Goal: Task Accomplishment & Management: Use online tool/utility

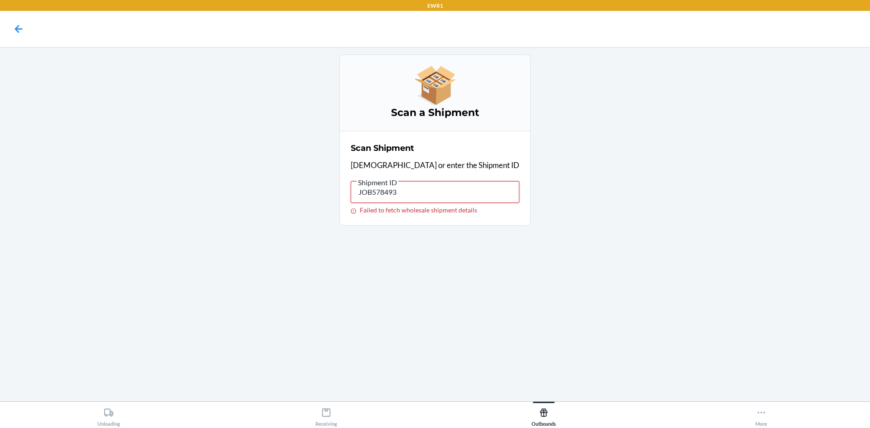
drag, startPoint x: 465, startPoint y: 186, endPoint x: 358, endPoint y: 195, distance: 106.9
click at [357, 196] on div "Scan a Shipment Scan Shipment Scan or enter the Shipment ID Shipment ID JOB5784…" at bounding box center [435, 139] width 213 height 171
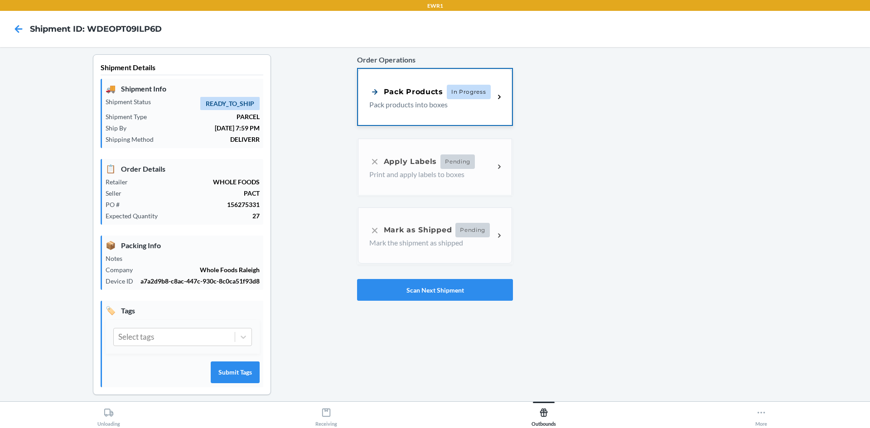
click at [433, 86] on div "Pack Products In Progress" at bounding box center [429, 92] width 121 height 15
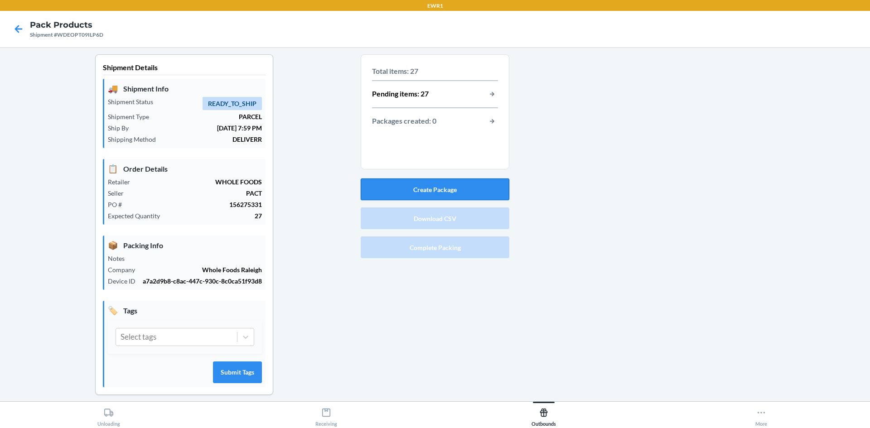
click at [417, 182] on button "Create Package" at bounding box center [435, 190] width 149 height 22
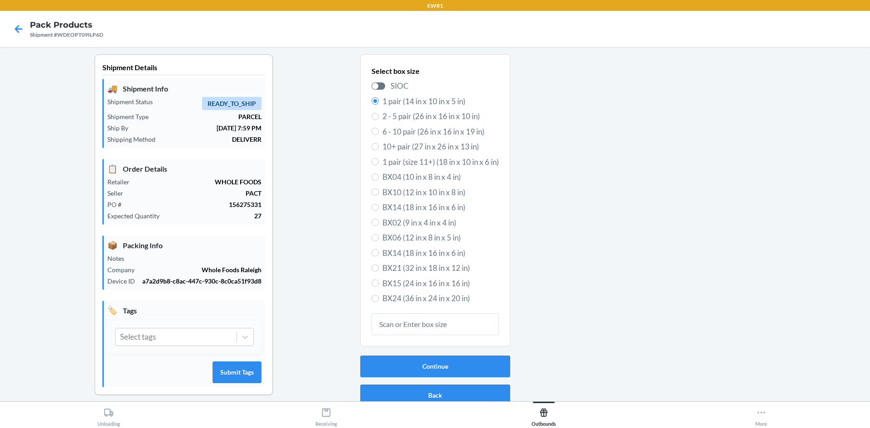
click at [417, 182] on span "BX04 (10 in x 8 in x 4 in)" at bounding box center [441, 177] width 116 height 12
click at [379, 181] on input "BX04 (10 in x 8 in x 4 in)" at bounding box center [375, 177] width 7 height 7
radio input "true"
radio input "false"
click at [377, 283] on label "BX15 (24 in x 16 in x 16 in)" at bounding box center [435, 284] width 127 height 12
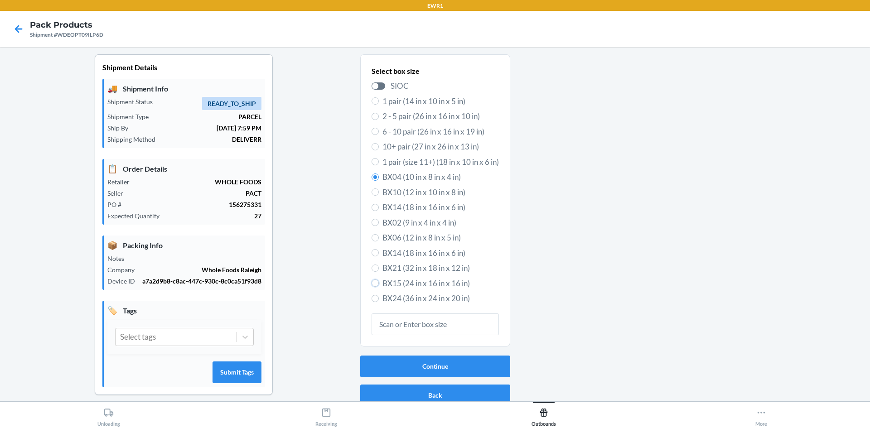
click at [377, 283] on input "BX15 (24 in x 16 in x 16 in)" at bounding box center [375, 283] width 7 height 7
radio input "true"
radio input "false"
click at [396, 364] on button "Continue" at bounding box center [435, 367] width 150 height 22
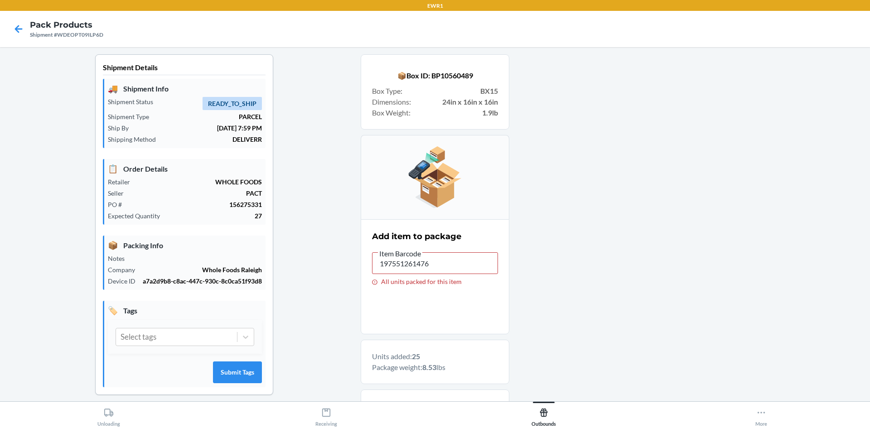
type input "197551261568"
drag, startPoint x: 228, startPoint y: 232, endPoint x: 110, endPoint y: 247, distance: 119.7
drag, startPoint x: 431, startPoint y: 267, endPoint x: 333, endPoint y: 273, distance: 97.6
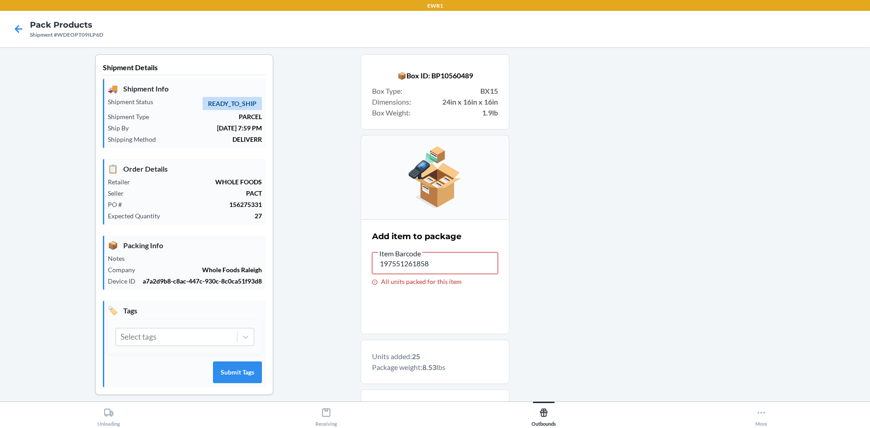
drag, startPoint x: 431, startPoint y: 263, endPoint x: 353, endPoint y: 230, distance: 85.3
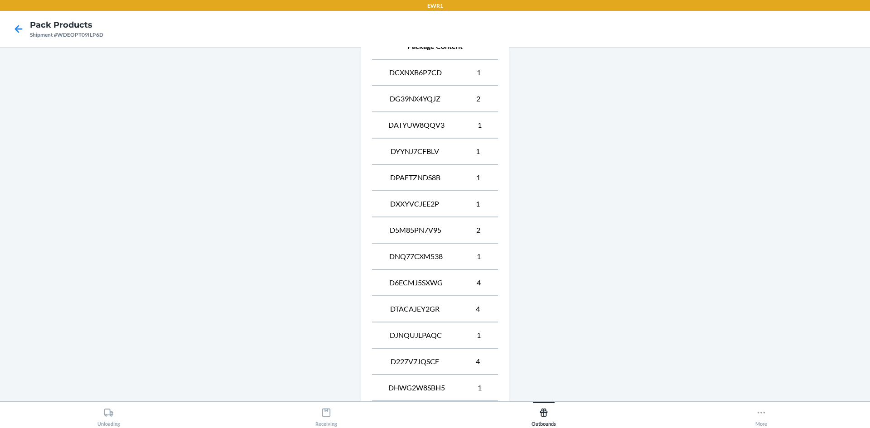
drag, startPoint x: 473, startPoint y: 240, endPoint x: 456, endPoint y: 311, distance: 72.7
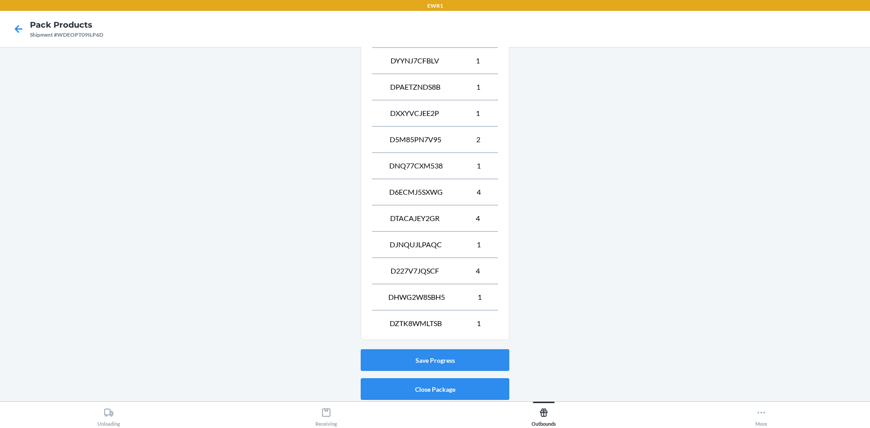
scroll to position [482, 0]
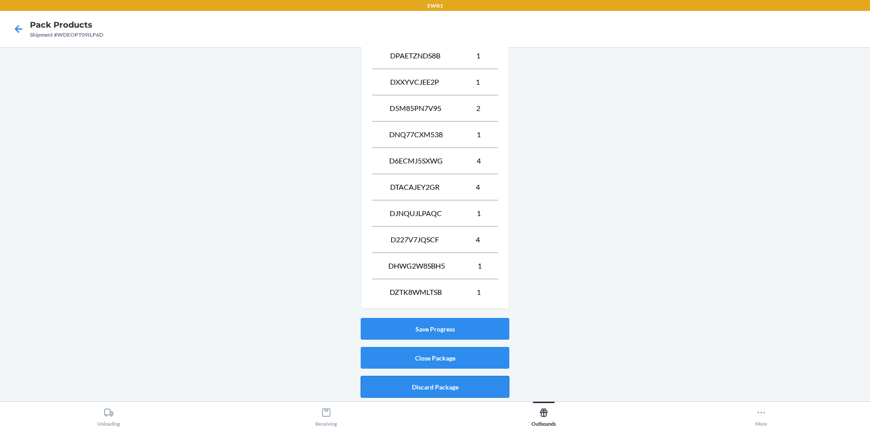
click at [451, 382] on button "Discard Package" at bounding box center [435, 387] width 149 height 22
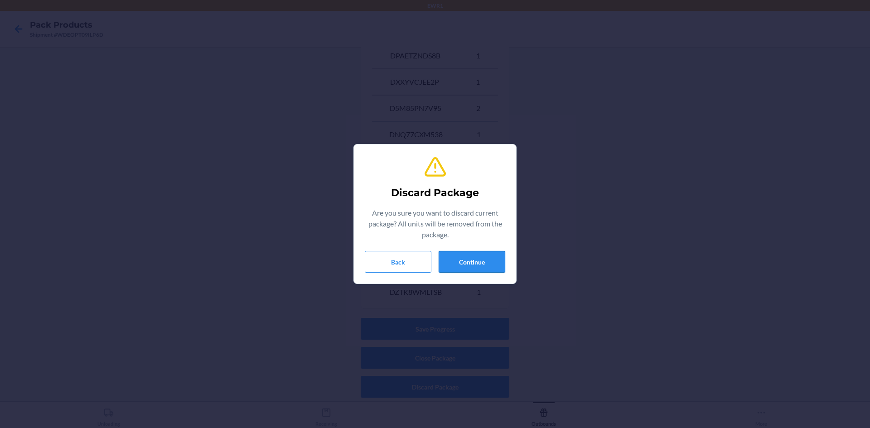
click at [461, 263] on button "Continue" at bounding box center [472, 262] width 67 height 22
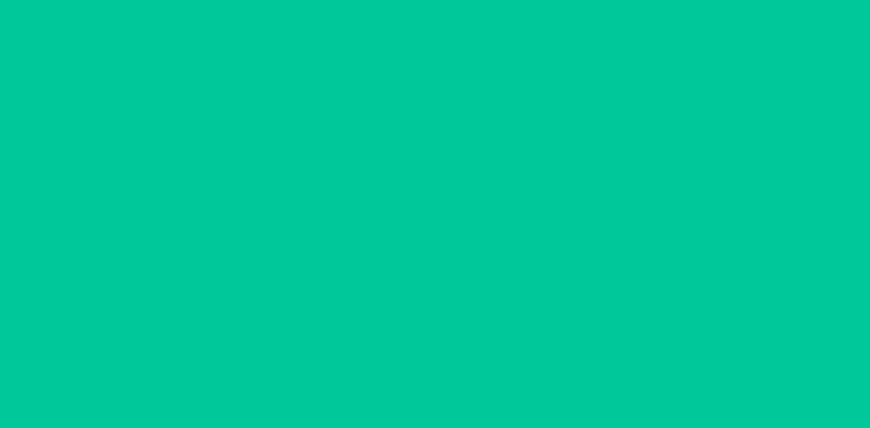
scroll to position [8, 0]
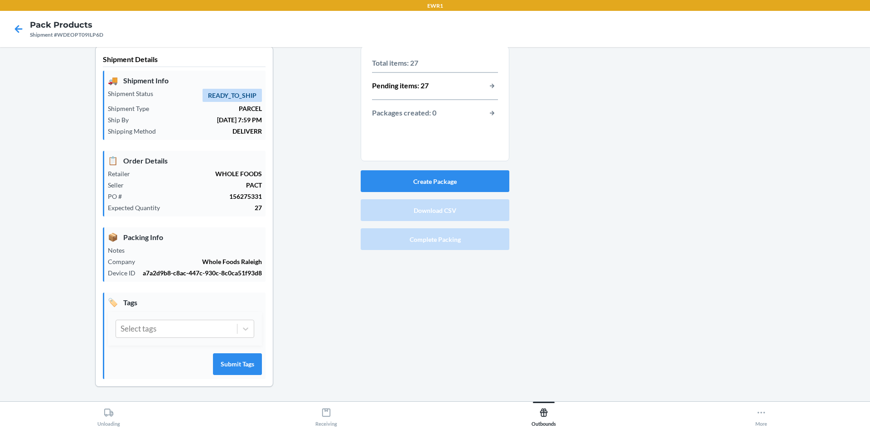
click at [444, 158] on section "Total items: 27 Pending items: 27 Packages created: 0" at bounding box center [435, 103] width 149 height 115
click at [445, 184] on button "Create Package" at bounding box center [435, 181] width 149 height 22
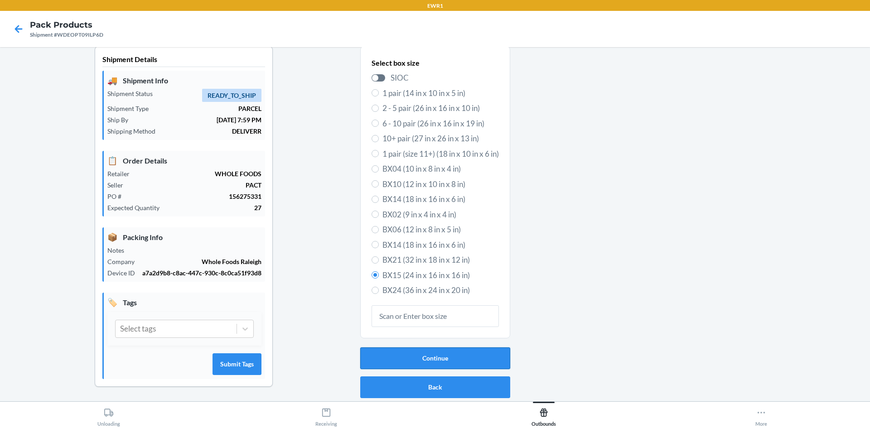
click at [437, 352] on button "Continue" at bounding box center [435, 359] width 150 height 22
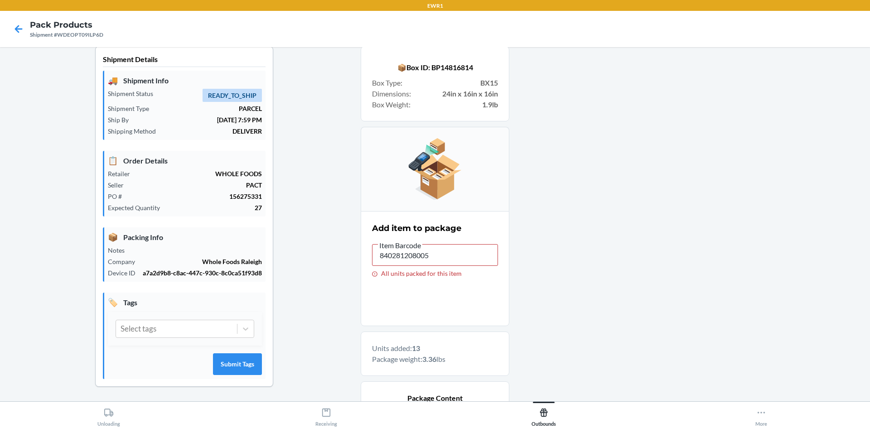
type input "197551261865"
drag, startPoint x: 436, startPoint y: 258, endPoint x: 269, endPoint y: 257, distance: 166.8
click at [269, 257] on div "Shipment Details 🚚 Shipment Info Shipment Status READY_TO_SHIP Shipment Type PA…" at bounding box center [435, 382] width 856 height 672
drag, startPoint x: 425, startPoint y: 257, endPoint x: 284, endPoint y: 182, distance: 159.4
click at [284, 182] on div "Shipment Details 🚚 Shipment Info Shipment Status READY_TO_SHIP Shipment Type PA…" at bounding box center [435, 395] width 856 height 698
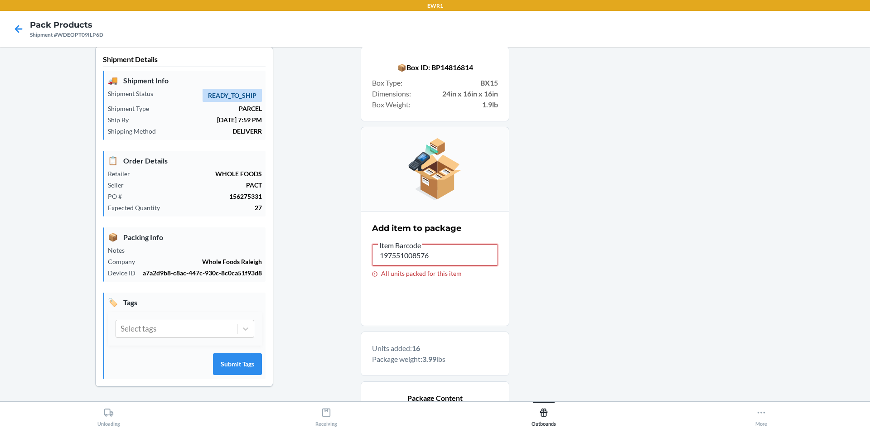
drag, startPoint x: 441, startPoint y: 252, endPoint x: 272, endPoint y: 219, distance: 171.8
click at [272, 219] on div "Shipment Details 🚚 Shipment Info Shipment Status READY_TO_SHIP Shipment Type PA…" at bounding box center [435, 395] width 856 height 698
drag, startPoint x: 431, startPoint y: 255, endPoint x: 322, endPoint y: 235, distance: 110.1
click at [333, 239] on div "Shipment Details 🚚 Shipment Info Shipment Status READY_TO_SHIP Shipment Type PA…" at bounding box center [435, 395] width 856 height 698
type input "197551261612"
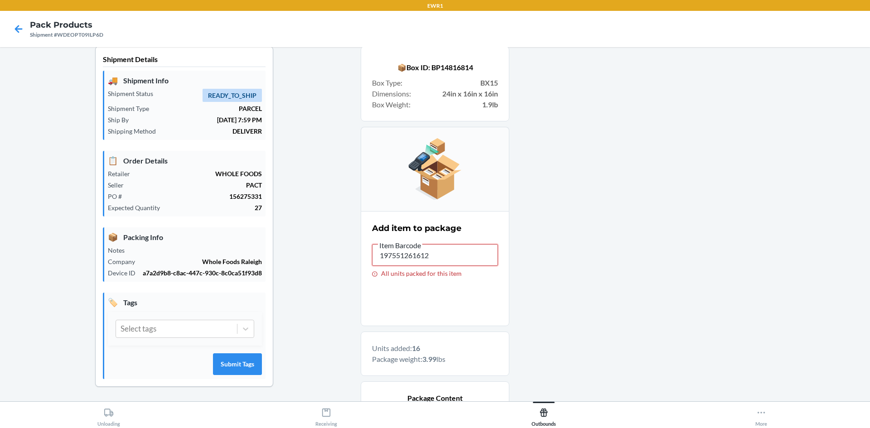
drag, startPoint x: 465, startPoint y: 246, endPoint x: 66, endPoint y: 188, distance: 403.1
click at [71, 195] on div "Shipment Details 🚚 Shipment Info Shipment Status READY_TO_SHIP Shipment Type PA…" at bounding box center [435, 395] width 856 height 698
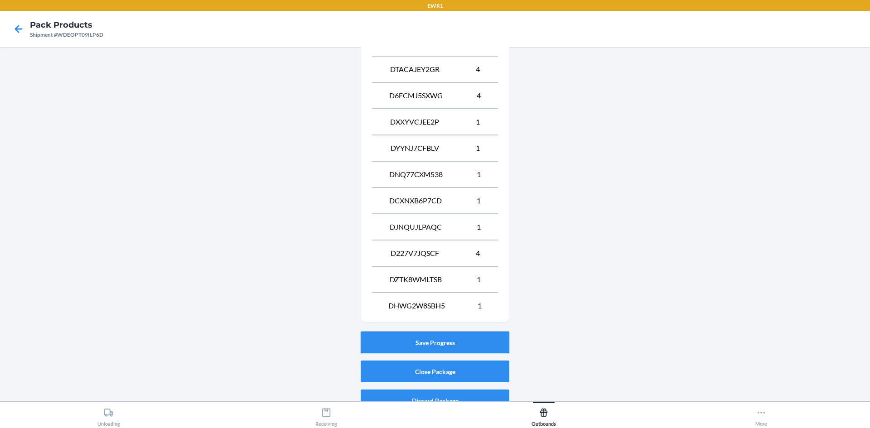
scroll to position [430, 0]
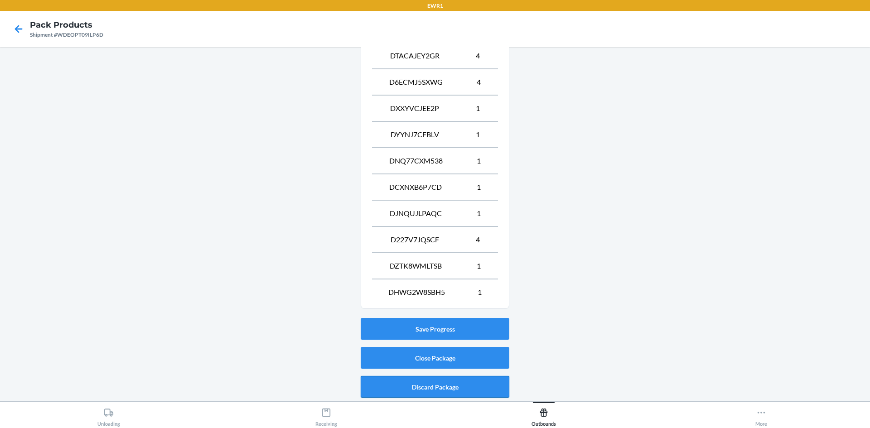
click at [446, 386] on button "Discard Package" at bounding box center [435, 387] width 149 height 22
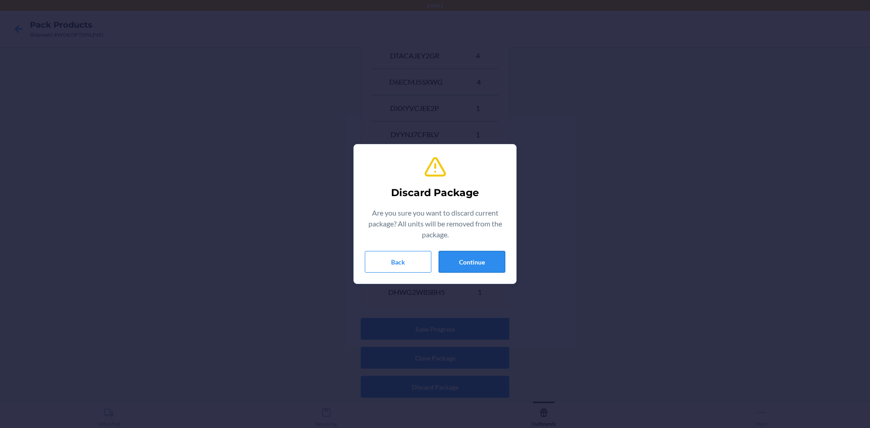
click at [456, 255] on button "Continue" at bounding box center [472, 262] width 67 height 22
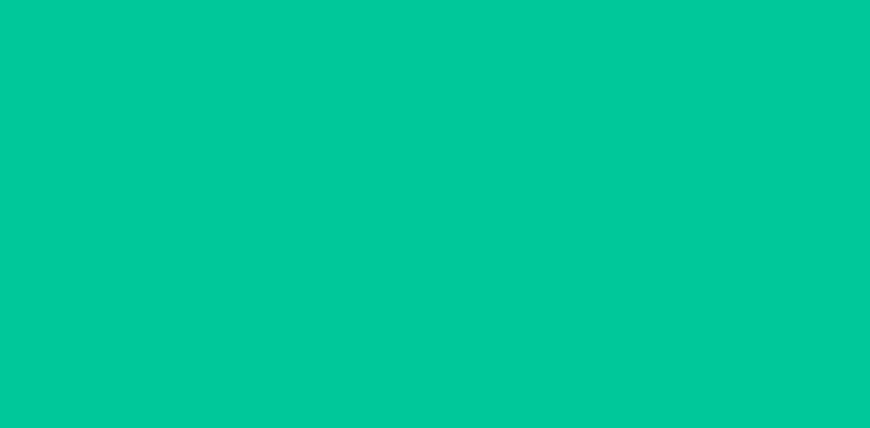
scroll to position [8, 0]
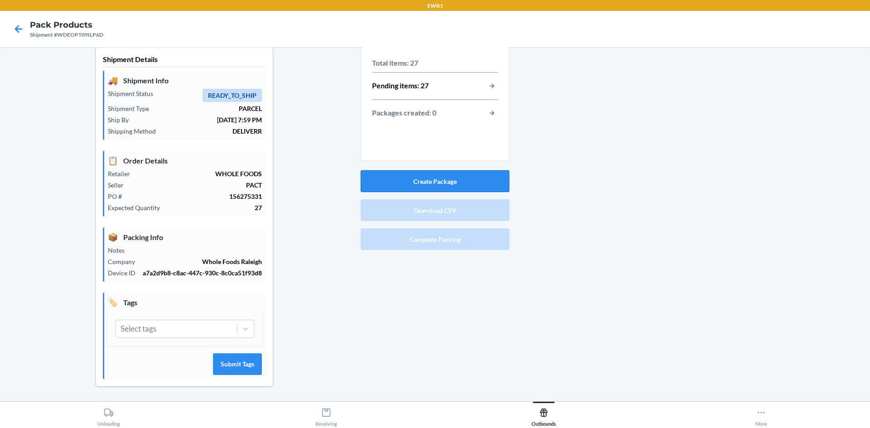
click at [438, 179] on button "Create Package" at bounding box center [435, 181] width 149 height 22
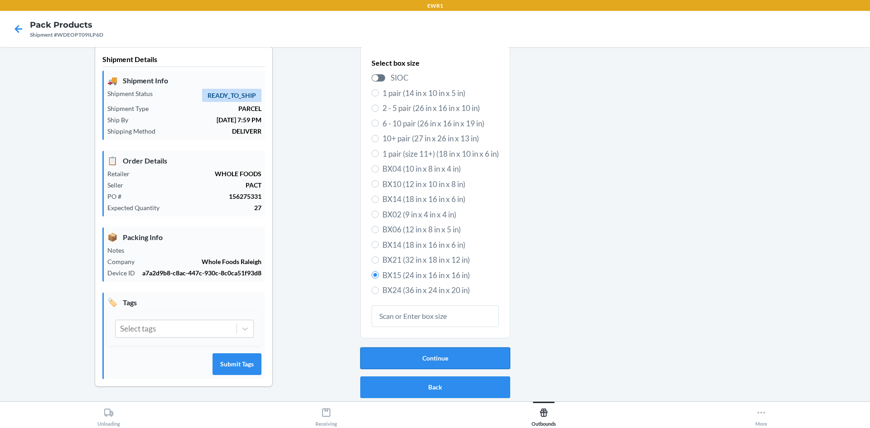
drag, startPoint x: 440, startPoint y: 364, endPoint x: 448, endPoint y: 365, distance: 8.7
click at [448, 365] on button "Continue" at bounding box center [435, 359] width 150 height 22
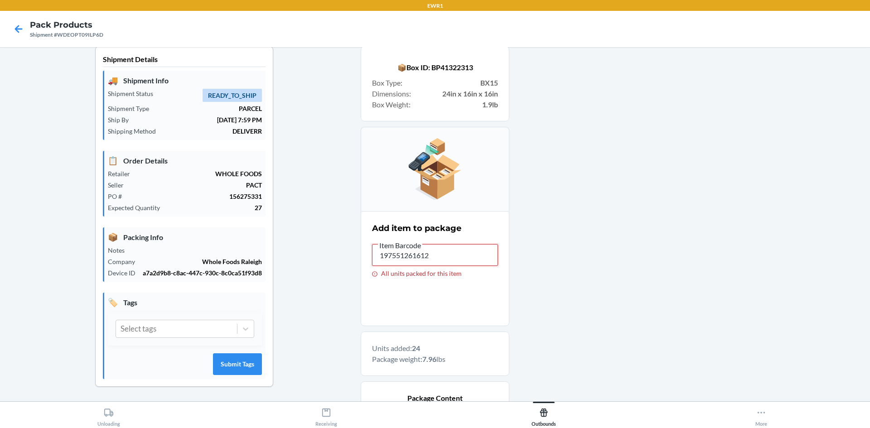
drag, startPoint x: 430, startPoint y: 251, endPoint x: 304, endPoint y: 199, distance: 136.0
drag, startPoint x: 435, startPoint y: 247, endPoint x: 267, endPoint y: 216, distance: 170.6
drag, startPoint x: 450, startPoint y: 252, endPoint x: 229, endPoint y: 281, distance: 222.5
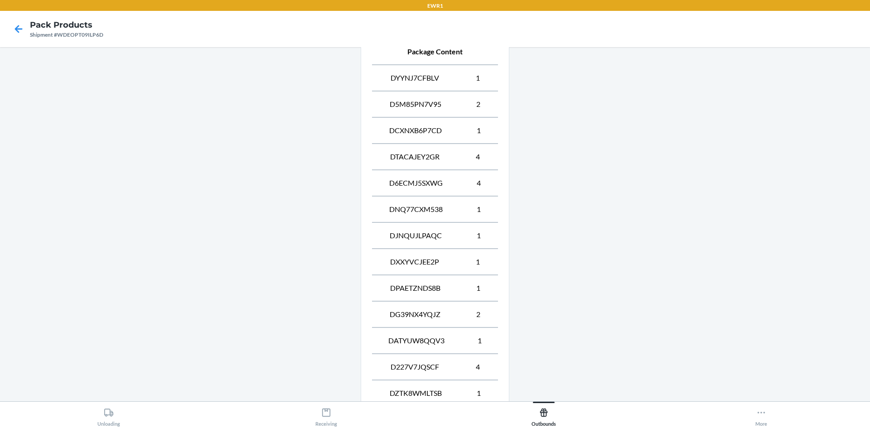
scroll to position [456, 0]
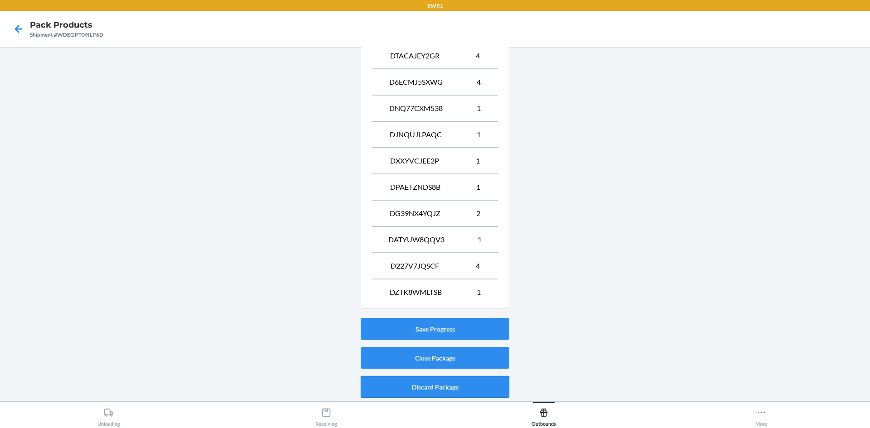
click at [380, 383] on button "Discard Package" at bounding box center [435, 387] width 149 height 22
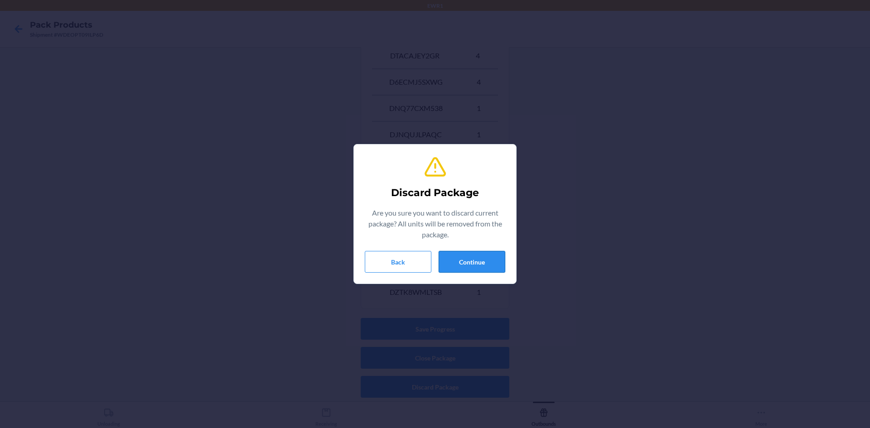
click at [451, 264] on button "Continue" at bounding box center [472, 262] width 67 height 22
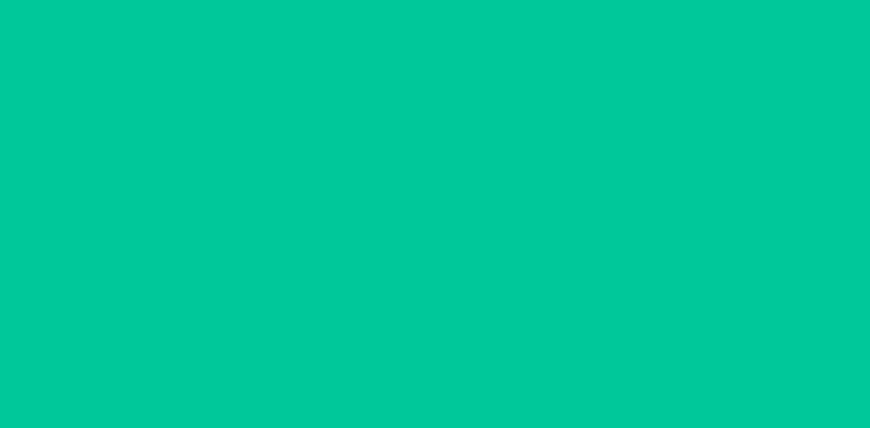
scroll to position [8, 0]
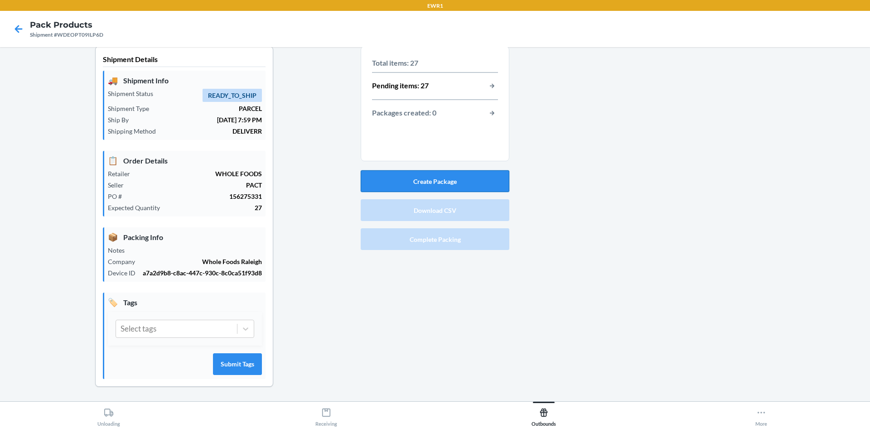
click at [424, 179] on button "Create Package" at bounding box center [435, 181] width 149 height 22
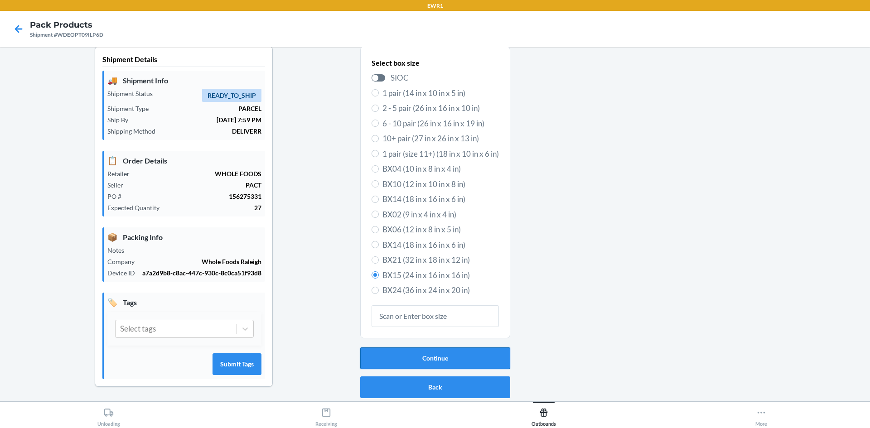
click at [412, 359] on button "Continue" at bounding box center [435, 359] width 150 height 22
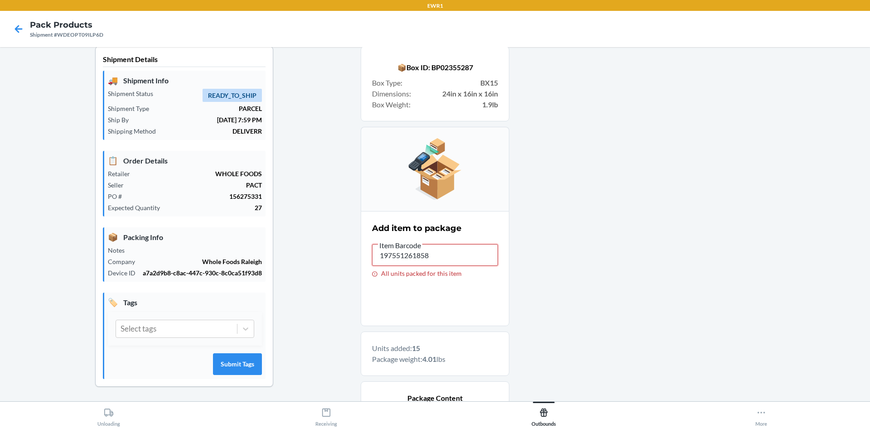
drag, startPoint x: 411, startPoint y: 256, endPoint x: 274, endPoint y: 276, distance: 138.5
click at [274, 276] on div "Shipment Details 🚚 Shipment Info Shipment Status READY_TO_SHIP Shipment Type PA…" at bounding box center [435, 395] width 856 height 698
drag, startPoint x: 443, startPoint y: 235, endPoint x: 449, endPoint y: 253, distance: 19.2
click at [443, 238] on div "Add item to package Item Barcode 197551261858 All units packed for this item" at bounding box center [435, 250] width 126 height 60
drag, startPoint x: 437, startPoint y: 263, endPoint x: 239, endPoint y: 209, distance: 205.7
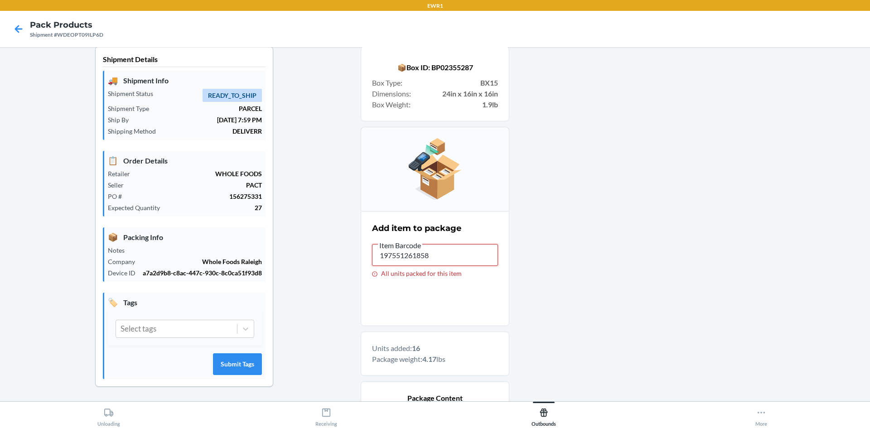
click at [233, 200] on div "Shipment Details 🚚 Shipment Info Shipment Status READY_TO_SHIP Shipment Type PA…" at bounding box center [435, 408] width 856 height 724
type input "197551261612"
drag, startPoint x: 439, startPoint y: 255, endPoint x: 331, endPoint y: 212, distance: 116.2
click at [315, 230] on div "Shipment Details 🚚 Shipment Info Shipment Status READY_TO_SHIP Shipment Type PA…" at bounding box center [435, 408] width 856 height 724
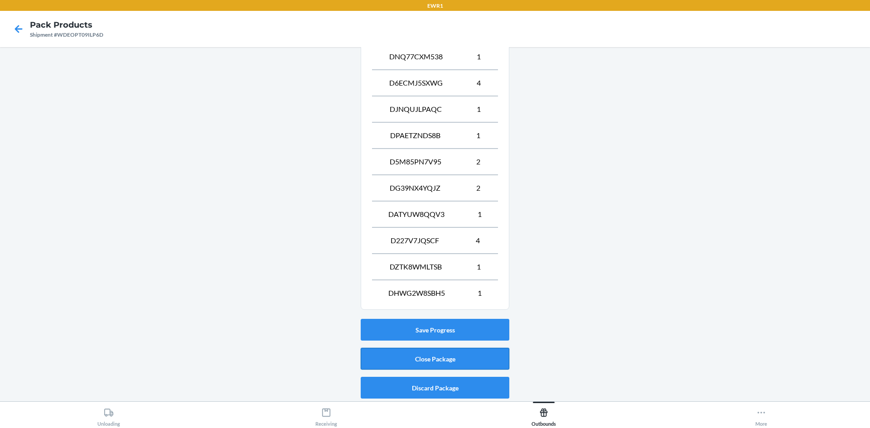
scroll to position [456, 0]
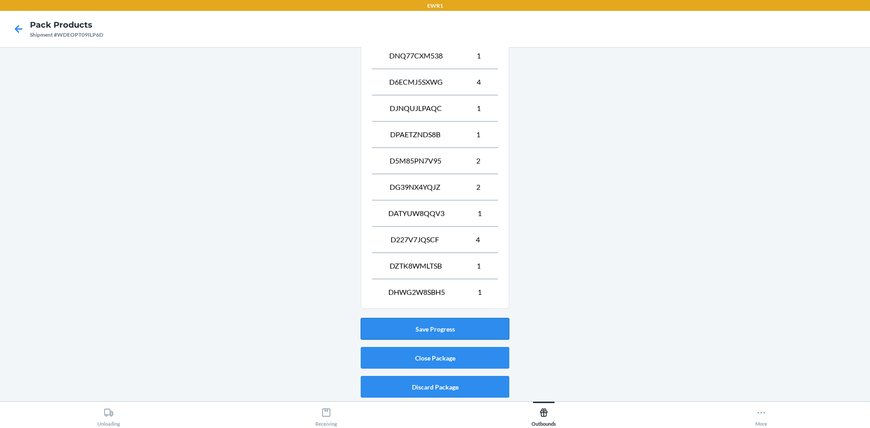
click at [465, 336] on button "Save Progress" at bounding box center [435, 329] width 149 height 22
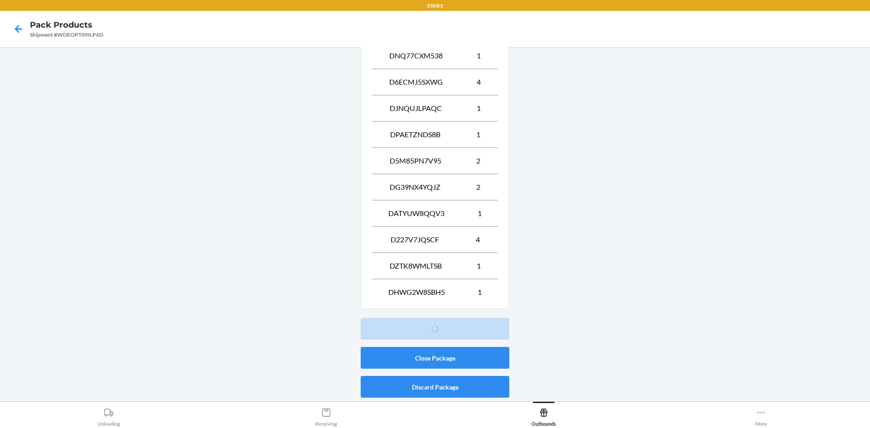
scroll to position [8, 0]
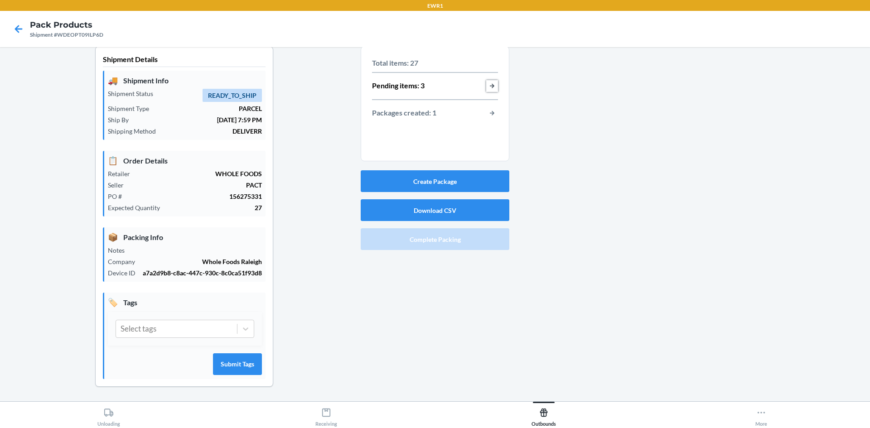
click at [488, 91] on button "button-view-pending-items" at bounding box center [492, 86] width 12 height 12
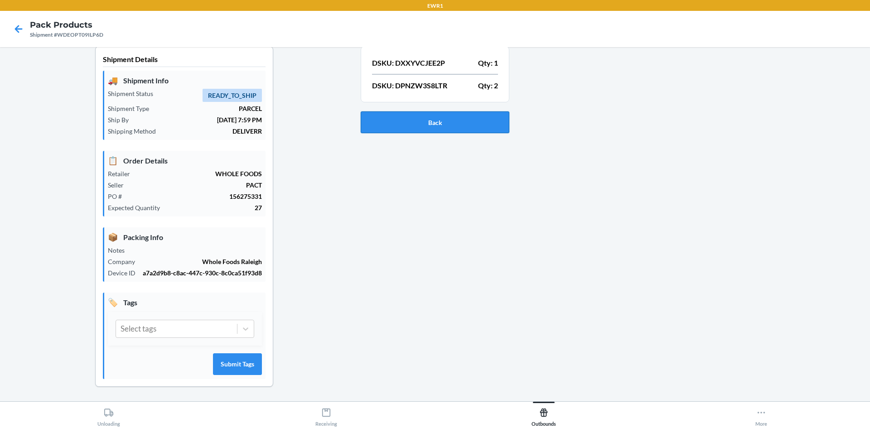
click at [384, 131] on button "Back" at bounding box center [435, 123] width 149 height 22
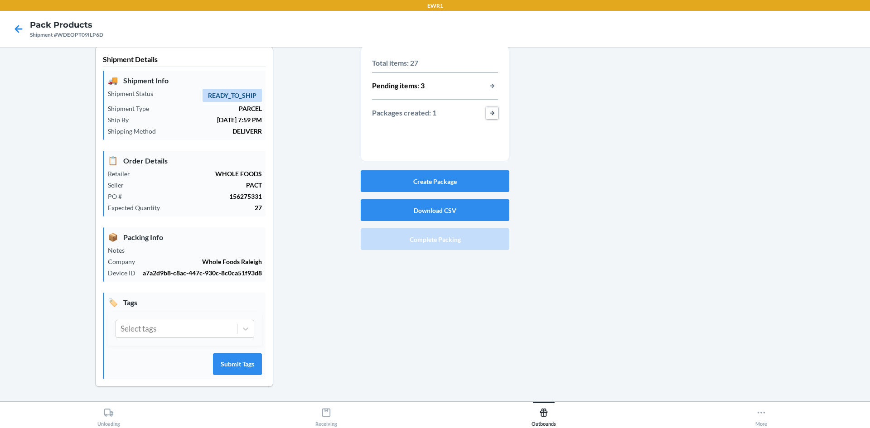
click at [486, 109] on button "button-view-packages-created" at bounding box center [492, 113] width 12 height 12
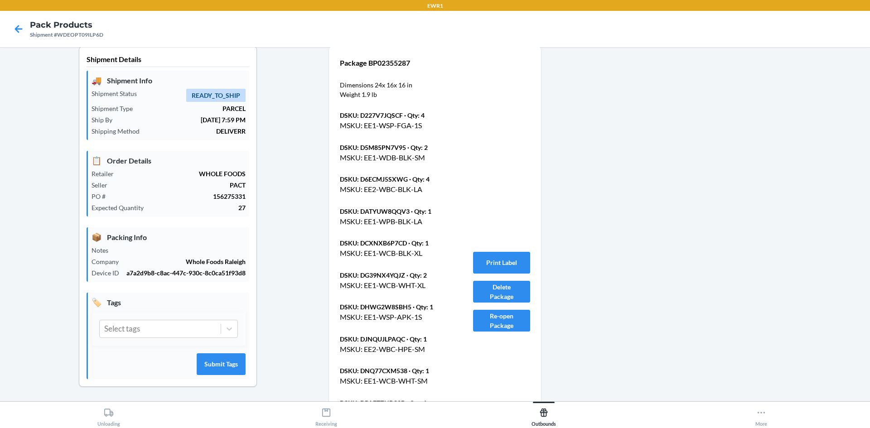
scroll to position [179, 0]
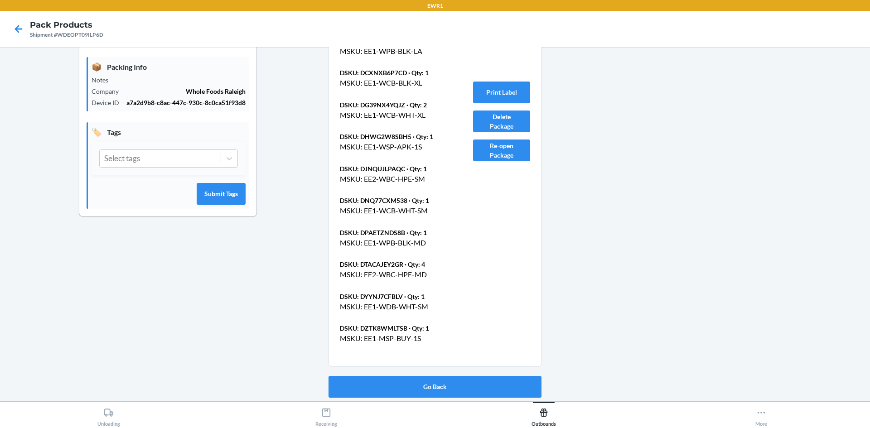
click at [491, 162] on div "Package BP02355287 Dimensions 24 x 16 x 16 in Weight 1.9 lb DSKU: D227V7JQSCF ·…" at bounding box center [435, 121] width 190 height 469
click at [492, 159] on button "Re-open Package" at bounding box center [501, 151] width 57 height 22
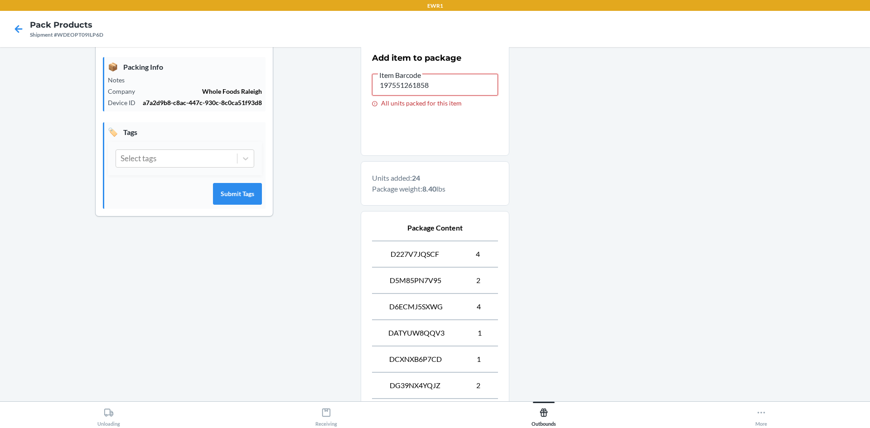
drag, startPoint x: 446, startPoint y: 85, endPoint x: 291, endPoint y: 127, distance: 161.4
click at [291, 124] on div "Shipment Details 🚚 Shipment Info Shipment Status READY_TO_SHIP Shipment Type PA…" at bounding box center [435, 277] width 856 height 803
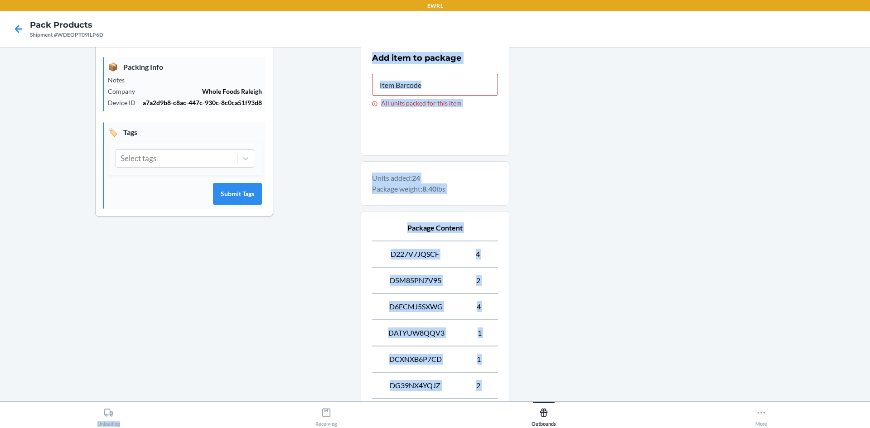
click at [270, 428] on html "EWR1 Pack Products Shipment #WDEOPT09ILP6D Shipment Details 🚚 Shipment Info Shi…" at bounding box center [435, 214] width 870 height 428
click at [723, 346] on div at bounding box center [686, 277] width 354 height 803
click at [446, 89] on input "All units packed for this item" at bounding box center [435, 85] width 126 height 22
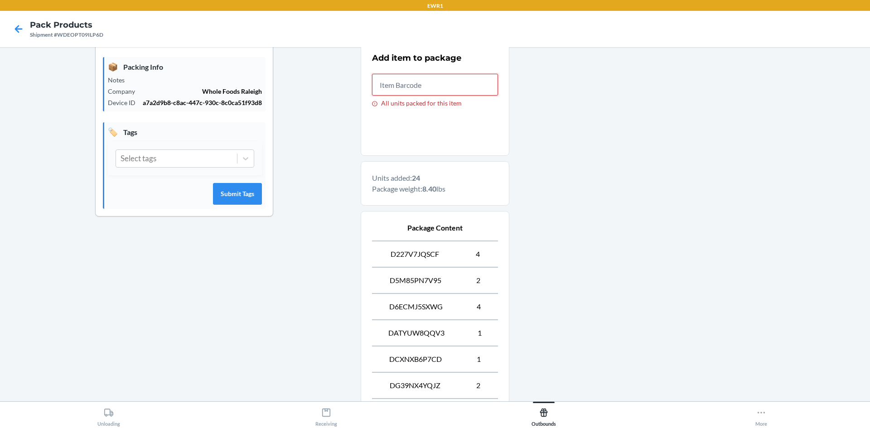
click at [446, 93] on input "All units packed for this item" at bounding box center [435, 85] width 126 height 22
drag, startPoint x: 436, startPoint y: 80, endPoint x: 342, endPoint y: 76, distance: 93.4
click at [342, 76] on div "Shipment Details 🚚 Shipment Info Shipment Status READY_TO_SHIP Shipment Type PA…" at bounding box center [435, 277] width 856 height 803
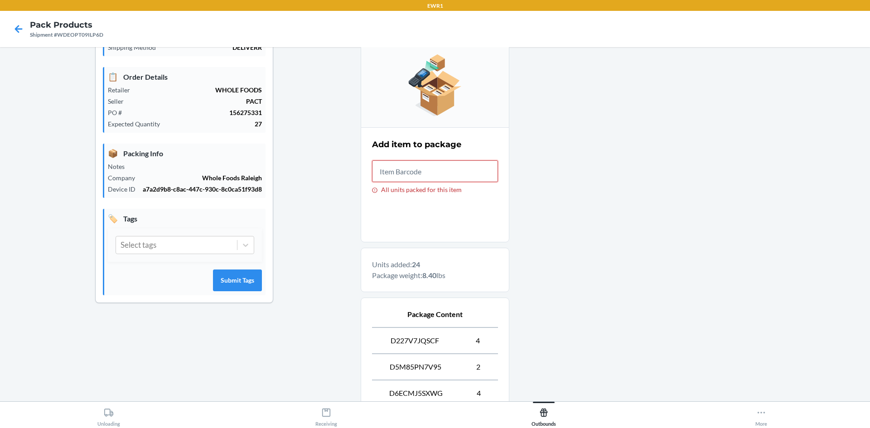
scroll to position [3, 0]
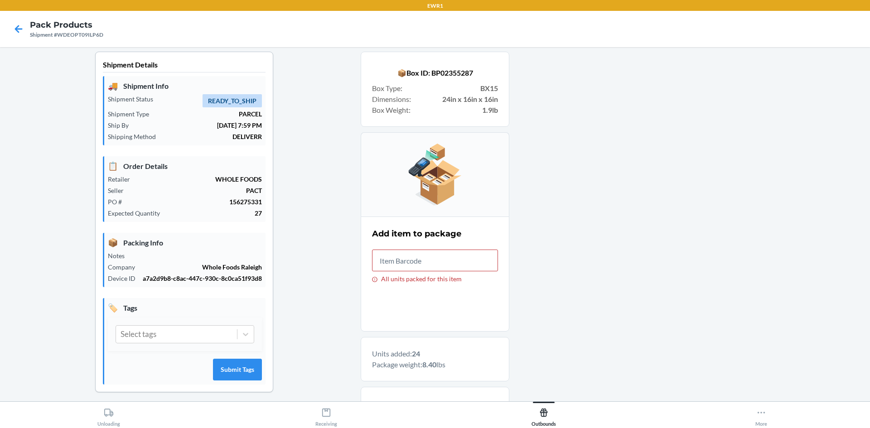
click at [19, 26] on icon at bounding box center [19, 29] width 8 height 8
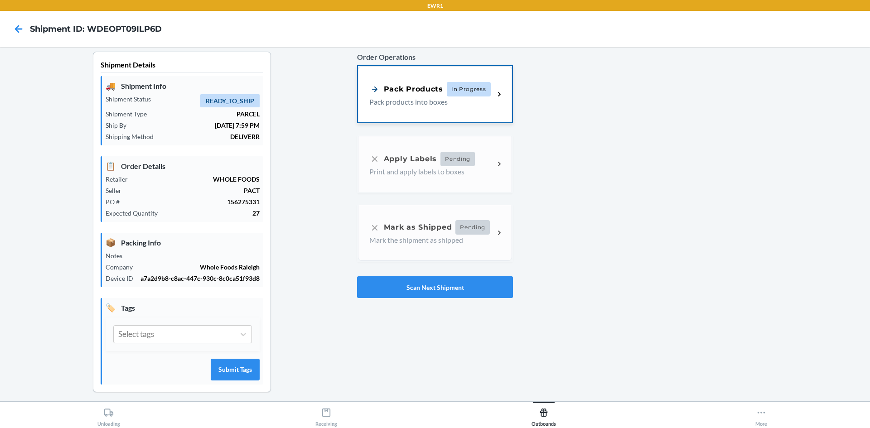
click at [481, 101] on p "Pack products into boxes" at bounding box center [428, 102] width 118 height 11
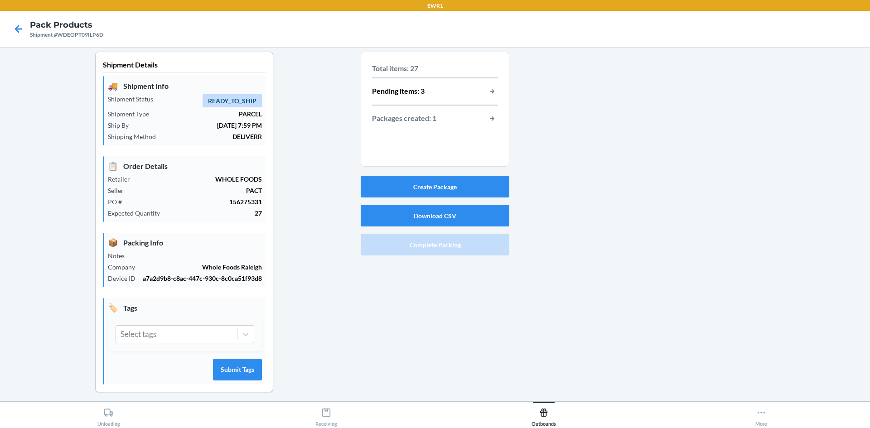
click at [496, 92] on section "Total items: 27 Pending items: 3 Packages created: 1" at bounding box center [435, 109] width 149 height 115
click at [486, 87] on button "button-view-pending-items" at bounding box center [492, 92] width 12 height 12
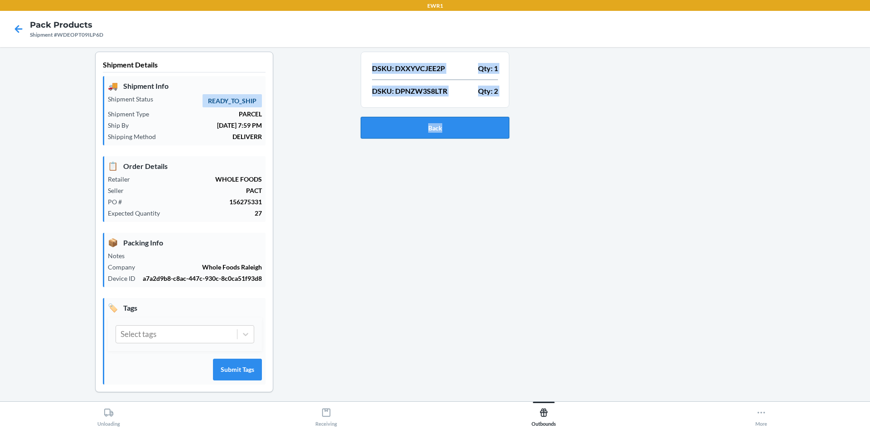
drag, startPoint x: 362, startPoint y: 70, endPoint x: 493, endPoint y: 121, distance: 140.5
click at [493, 121] on section "DSKU: DXXYVCJEE2P Qty: 1 DSKU: DPNZW3S8LTR Qty: 2 Back" at bounding box center [435, 97] width 149 height 91
drag, startPoint x: 458, startPoint y: 111, endPoint x: 409, endPoint y: 87, distance: 54.5
click at [459, 111] on div "DSKU: DXXYVCJEE2P Qty: 1 DSKU: DPNZW3S8LTR Qty: 2" at bounding box center [435, 83] width 149 height 62
click at [354, 59] on div "Shipment Details 🚚 Shipment Info Shipment Status READY_TO_SHIP Shipment Type PA…" at bounding box center [184, 229] width 354 height 355
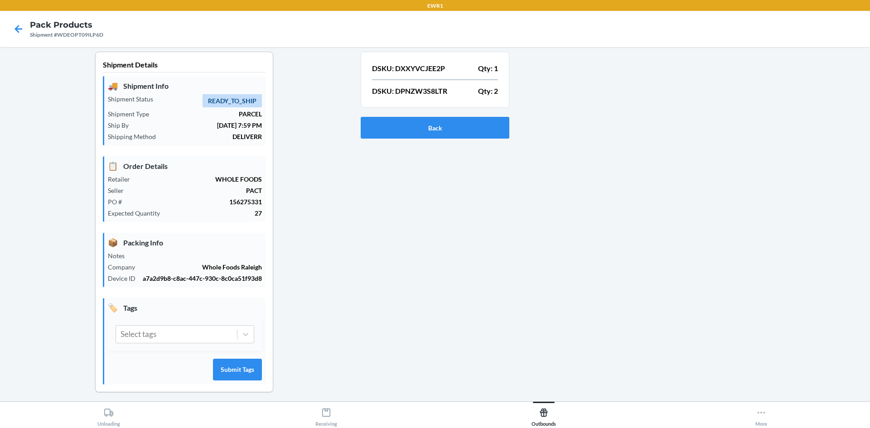
click at [355, 59] on div "Shipment Details 🚚 Shipment Info Shipment Status READY_TO_SHIP Shipment Type PA…" at bounding box center [184, 229] width 354 height 355
drag, startPoint x: 368, startPoint y: 71, endPoint x: 505, endPoint y: 93, distance: 139.1
click at [505, 93] on section "DSKU: DXXYVCJEE2P Qty: 1 DSKU: DPNZW3S8LTR Qty: 2" at bounding box center [435, 80] width 149 height 56
click at [476, 117] on button "Back" at bounding box center [435, 128] width 149 height 22
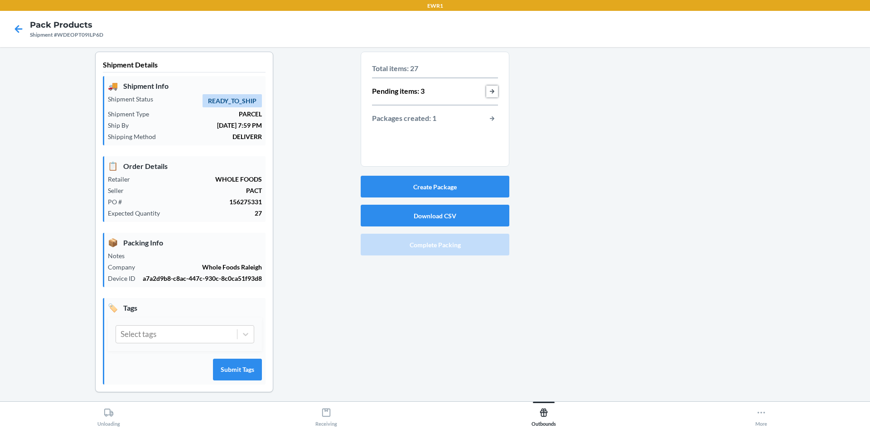
click at [488, 91] on button "button-view-pending-items" at bounding box center [492, 92] width 12 height 12
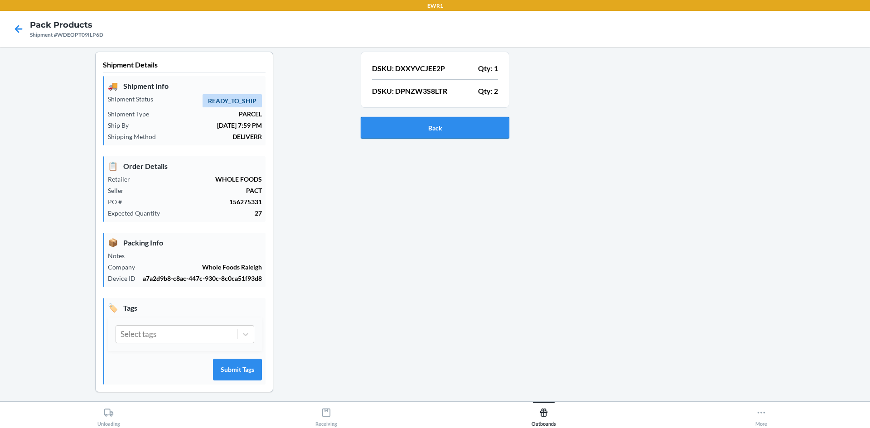
drag, startPoint x: 454, startPoint y: 140, endPoint x: 459, endPoint y: 131, distance: 10.1
click at [453, 137] on div "Back" at bounding box center [435, 127] width 149 height 29
drag, startPoint x: 461, startPoint y: 123, endPoint x: 466, endPoint y: 116, distance: 9.0
click at [466, 116] on div "Back" at bounding box center [435, 127] width 149 height 29
click at [472, 131] on button "Back" at bounding box center [435, 128] width 149 height 22
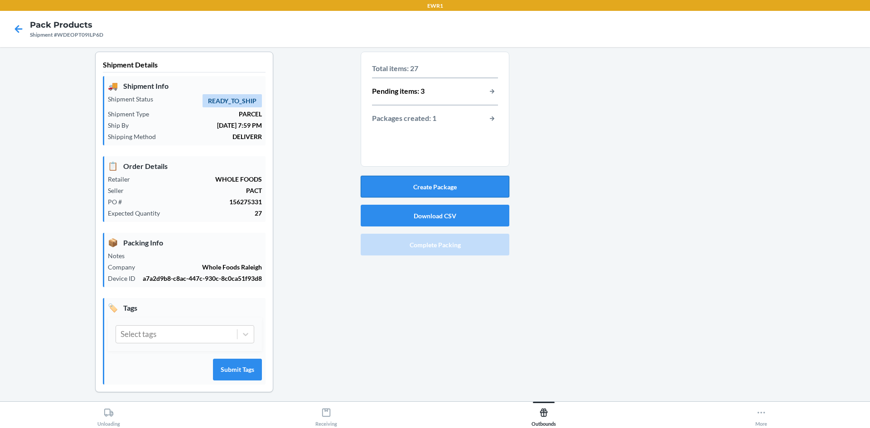
drag, startPoint x: 432, startPoint y: 191, endPoint x: 436, endPoint y: 184, distance: 8.1
click at [436, 184] on button "Create Package" at bounding box center [435, 187] width 149 height 22
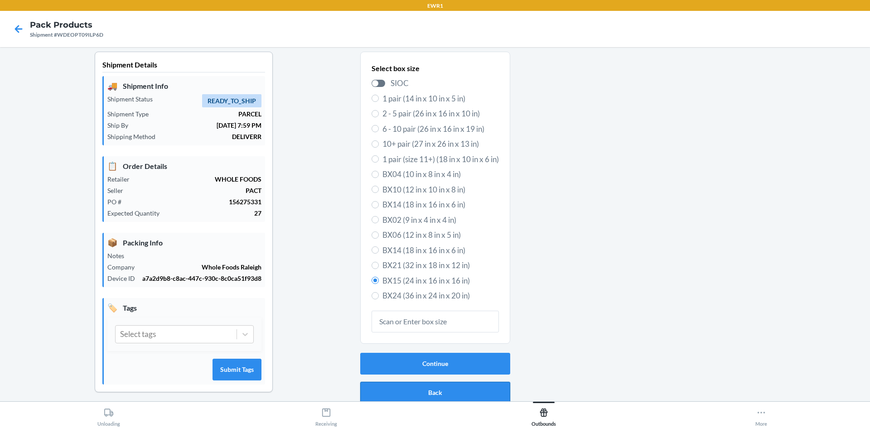
click at [380, 383] on button "Back" at bounding box center [435, 393] width 150 height 22
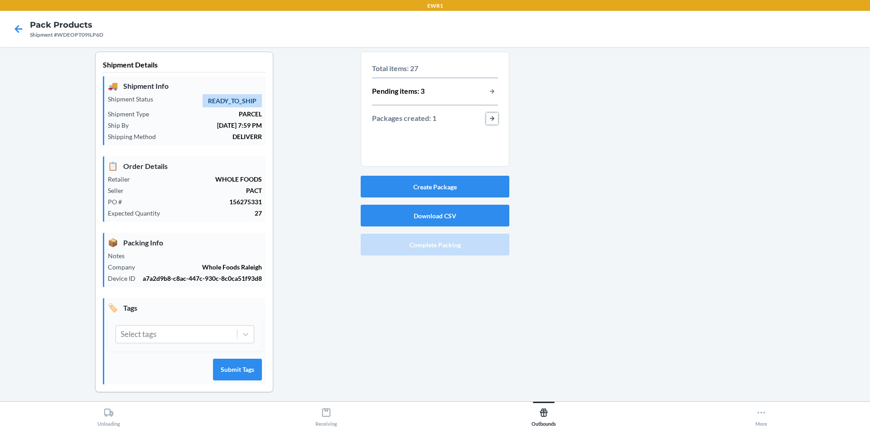
click at [491, 118] on button "button-view-packages-created" at bounding box center [492, 119] width 12 height 12
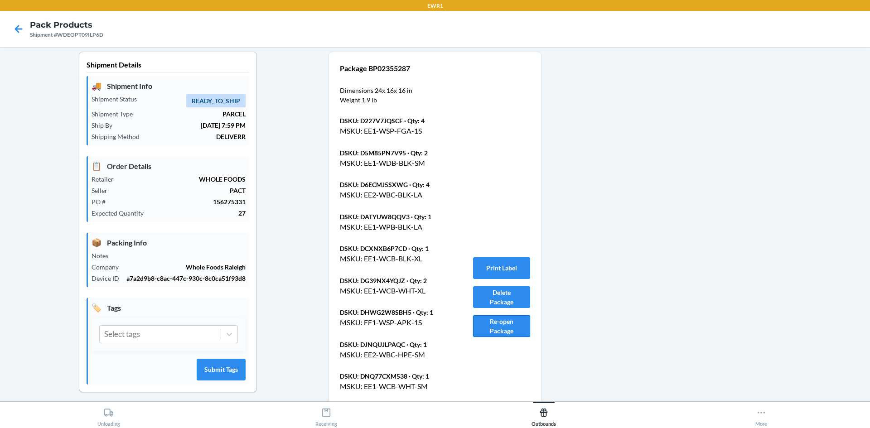
click at [498, 337] on button "Re-open Package" at bounding box center [501, 326] width 57 height 22
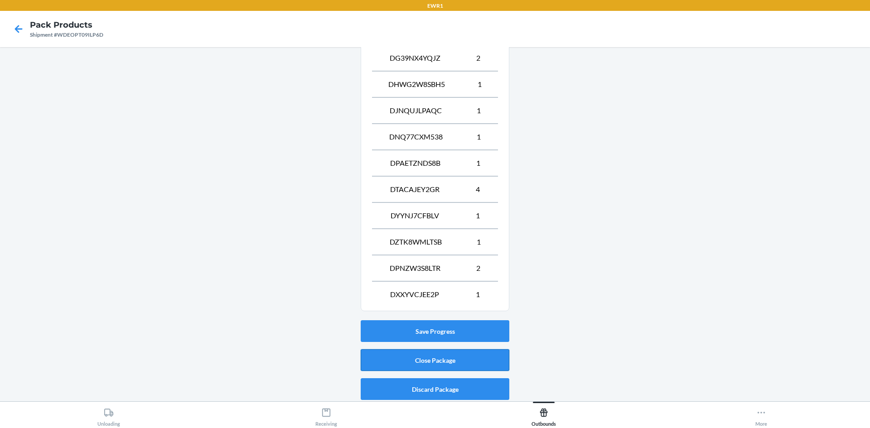
scroll to position [509, 0]
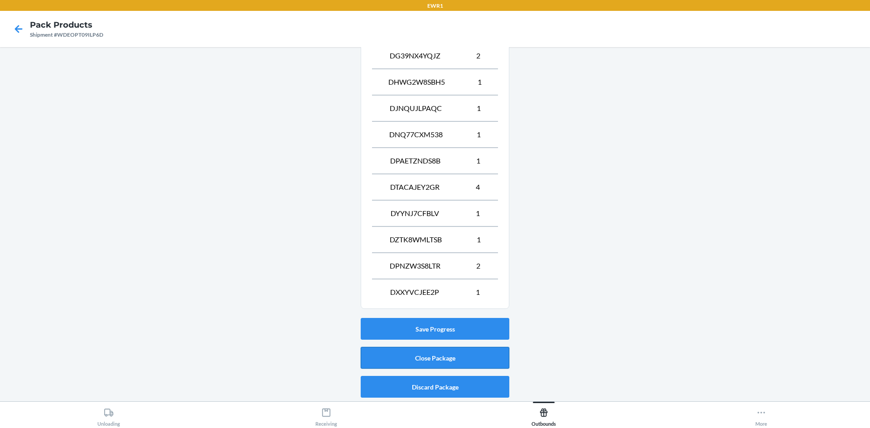
click at [436, 363] on button "Close Package" at bounding box center [435, 358] width 149 height 22
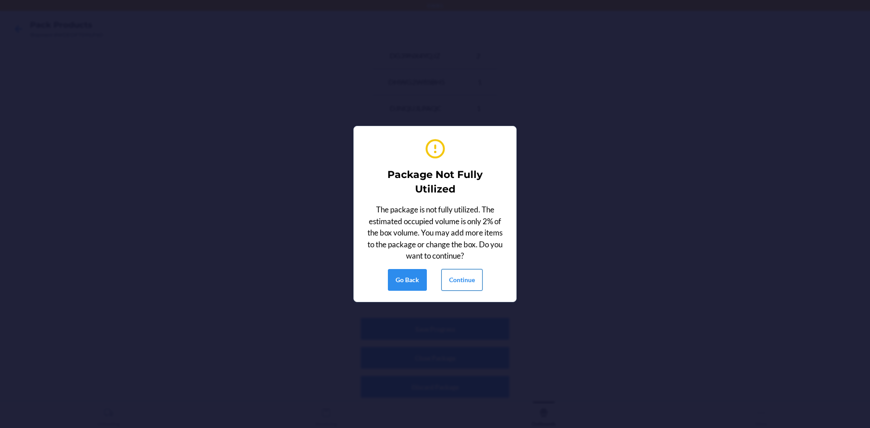
click at [466, 277] on button "Continue" at bounding box center [461, 280] width 41 height 22
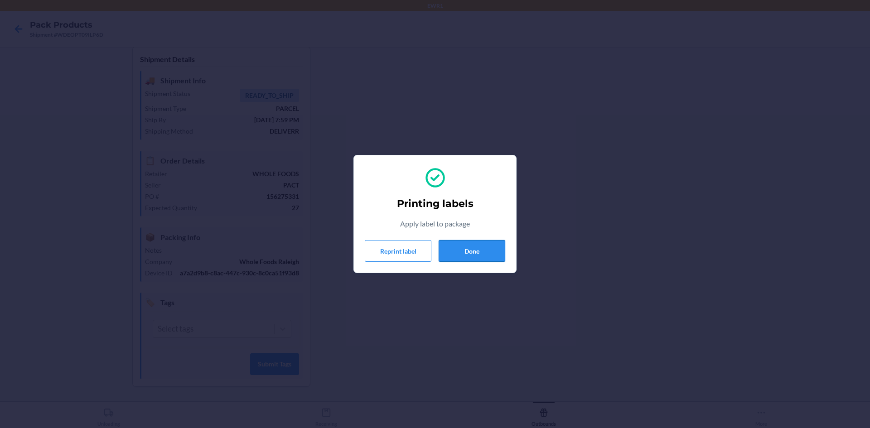
drag, startPoint x: 480, startPoint y: 243, endPoint x: 481, endPoint y: 252, distance: 9.6
click at [480, 243] on button "Done" at bounding box center [472, 251] width 67 height 22
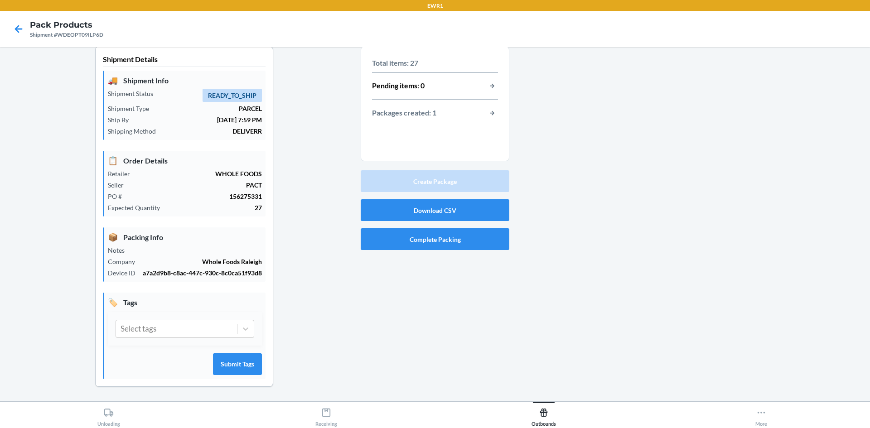
click at [447, 252] on div "Total items: 27 Pending items: 0 Packages created: 1 Create Package Download CS…" at bounding box center [435, 223] width 149 height 355
drag, startPoint x: 447, startPoint y: 247, endPoint x: 451, endPoint y: 237, distance: 10.6
click at [451, 237] on button "Complete Packing" at bounding box center [435, 239] width 149 height 22
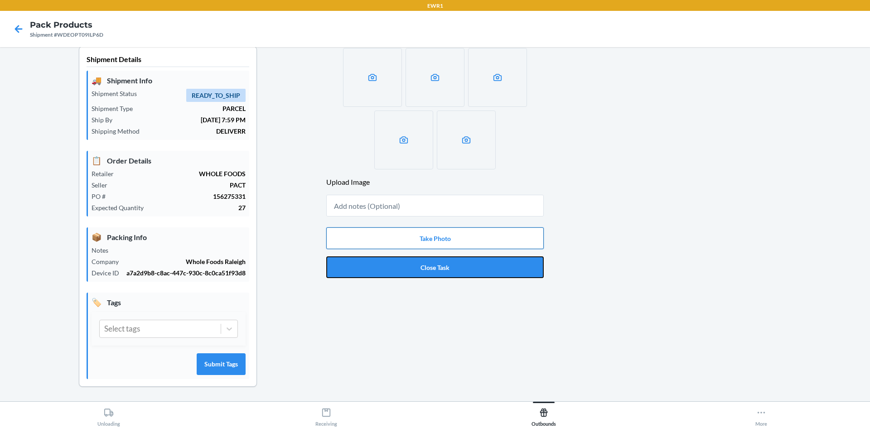
drag, startPoint x: 475, startPoint y: 263, endPoint x: 483, endPoint y: 247, distance: 18.0
click at [483, 247] on div "Take Photo Close Task" at bounding box center [435, 253] width 218 height 58
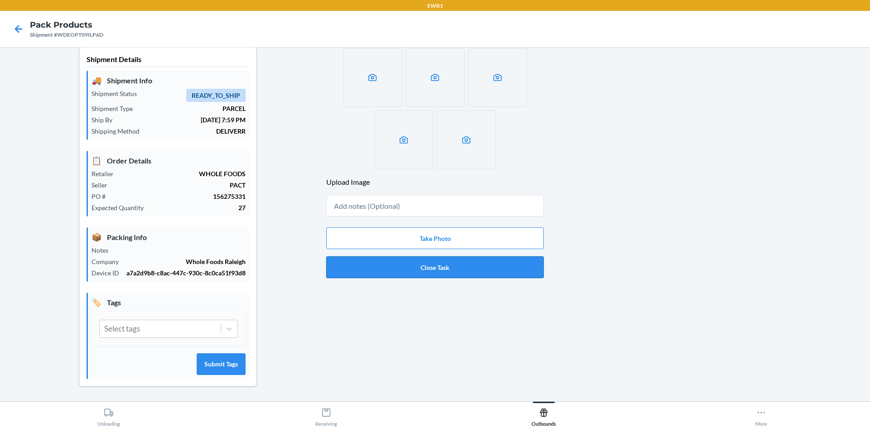
click at [456, 262] on button "Close Task" at bounding box center [435, 268] width 218 height 22
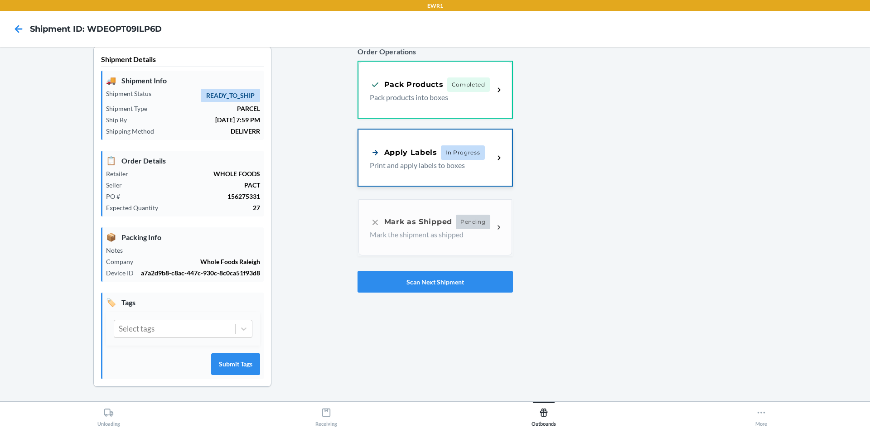
click at [481, 156] on div "Apply Labels In Progress" at bounding box center [432, 152] width 125 height 15
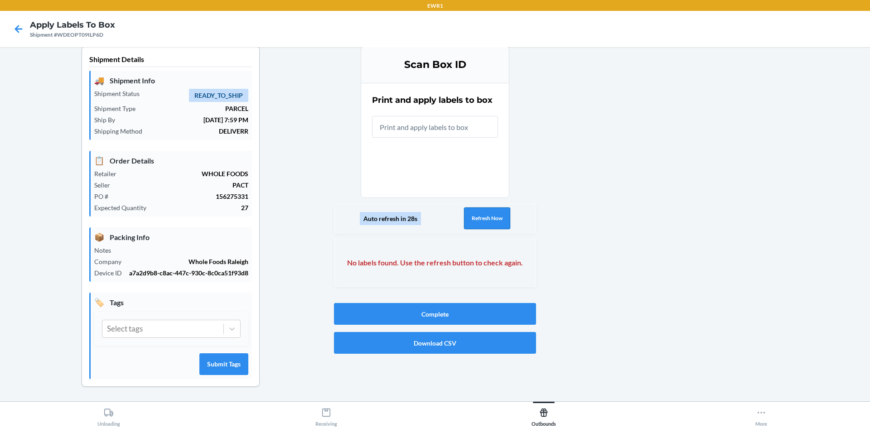
click at [490, 210] on button "Refresh Now" at bounding box center [487, 219] width 46 height 22
drag, startPoint x: 490, startPoint y: 227, endPoint x: 480, endPoint y: 233, distance: 11.4
click at [487, 230] on div "Auto refresh in 28s Refresh Now" at bounding box center [435, 219] width 202 height 30
click at [484, 219] on button "Refresh Now" at bounding box center [487, 219] width 46 height 22
click at [474, 226] on button "Refresh Now" at bounding box center [487, 219] width 46 height 22
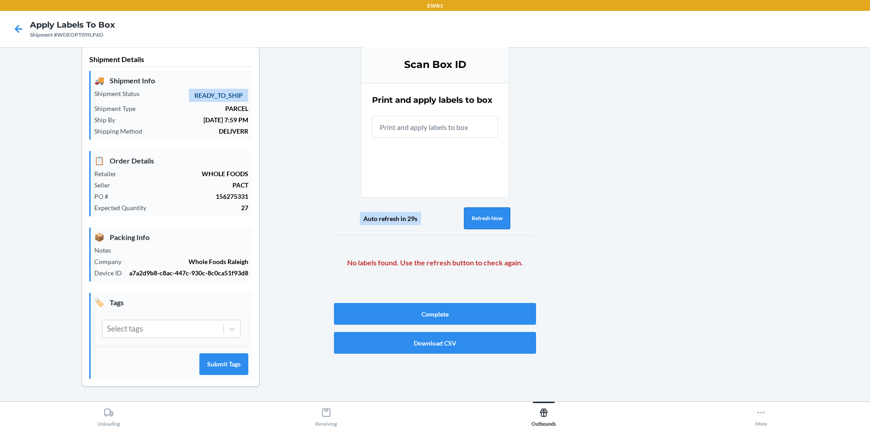
drag, startPoint x: 473, startPoint y: 218, endPoint x: 481, endPoint y: 214, distance: 8.5
click at [475, 217] on button "Refresh Now" at bounding box center [487, 219] width 46 height 22
click at [491, 218] on button "Refresh Now" at bounding box center [487, 219] width 46 height 22
click at [499, 211] on button "Refresh Now" at bounding box center [487, 219] width 46 height 22
click at [489, 218] on button "Refresh Now" at bounding box center [487, 219] width 46 height 22
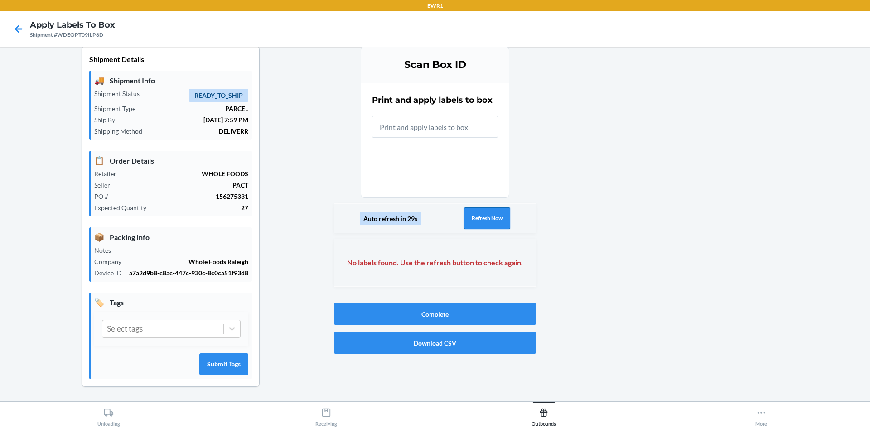
click at [484, 213] on button "Refresh Now" at bounding box center [487, 219] width 46 height 22
click at [481, 218] on button "Refresh Now" at bounding box center [487, 219] width 46 height 22
click at [473, 220] on button "Refresh Now" at bounding box center [487, 219] width 46 height 22
click at [472, 223] on button "Refresh Now" at bounding box center [487, 219] width 46 height 22
click at [482, 214] on button "Refresh Now" at bounding box center [487, 219] width 46 height 22
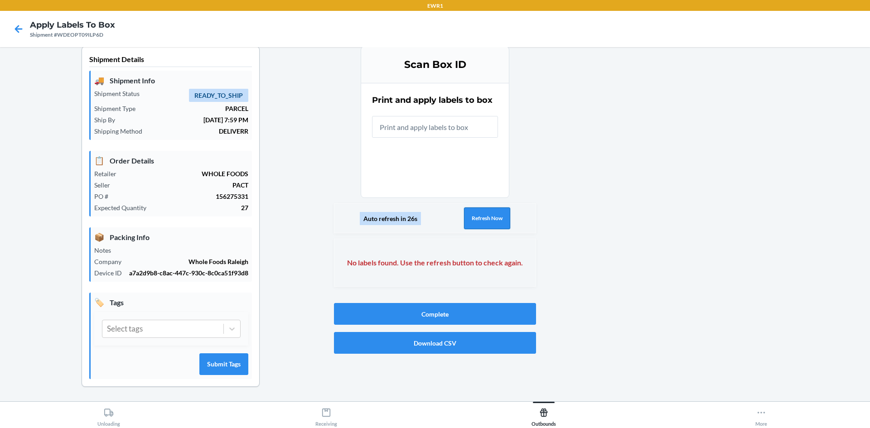
click at [474, 214] on button "Refresh Now" at bounding box center [487, 219] width 46 height 22
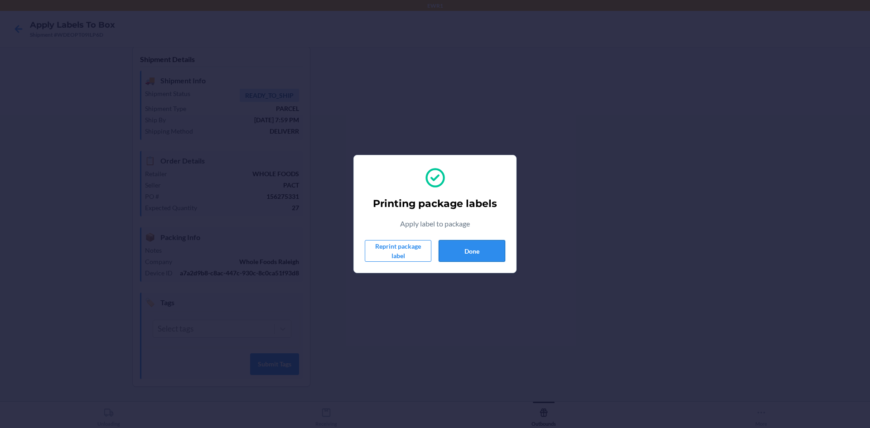
click at [451, 258] on button "Done" at bounding box center [472, 251] width 67 height 22
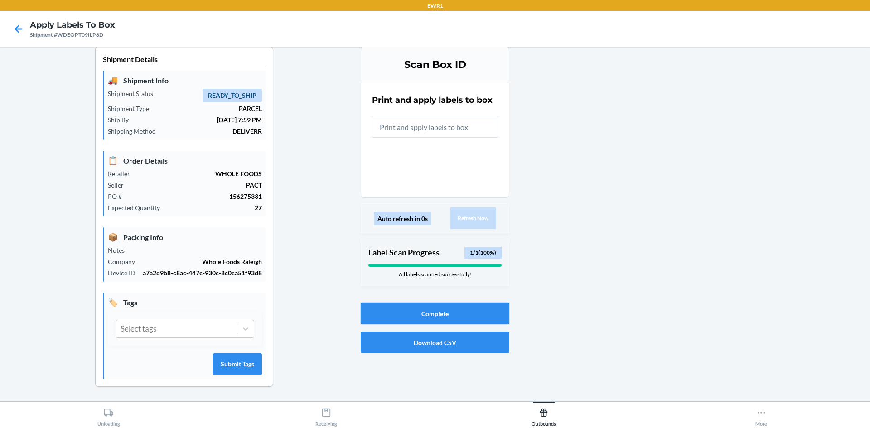
click at [465, 309] on button "Complete" at bounding box center [435, 314] width 149 height 22
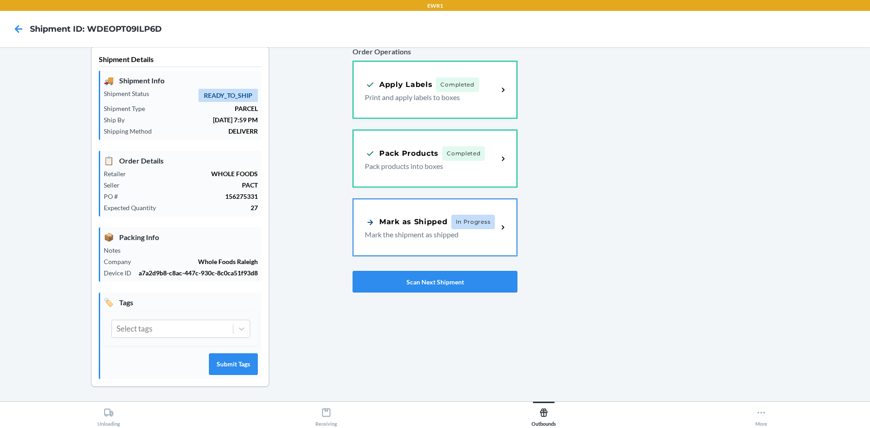
click at [460, 246] on div "Mark as Shipped In Progress Mark the shipment as shipped" at bounding box center [435, 227] width 163 height 56
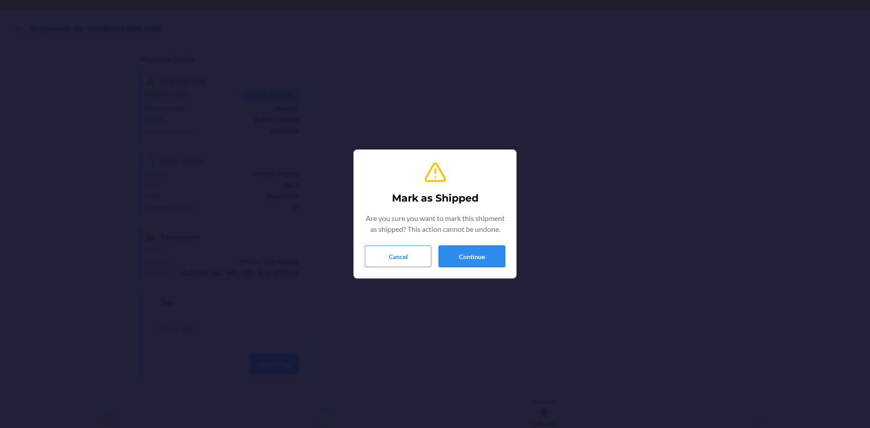
click at [465, 258] on button "Continue" at bounding box center [472, 257] width 67 height 22
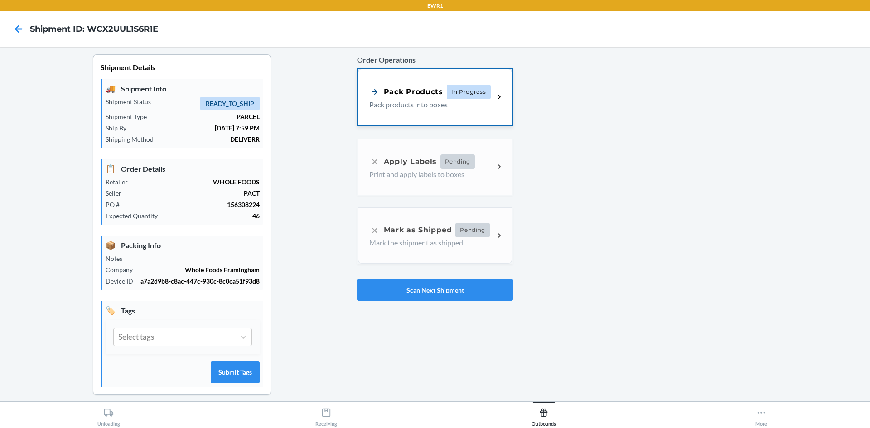
click at [415, 122] on div "Pack Products In Progress Pack products into boxes" at bounding box center [435, 97] width 154 height 56
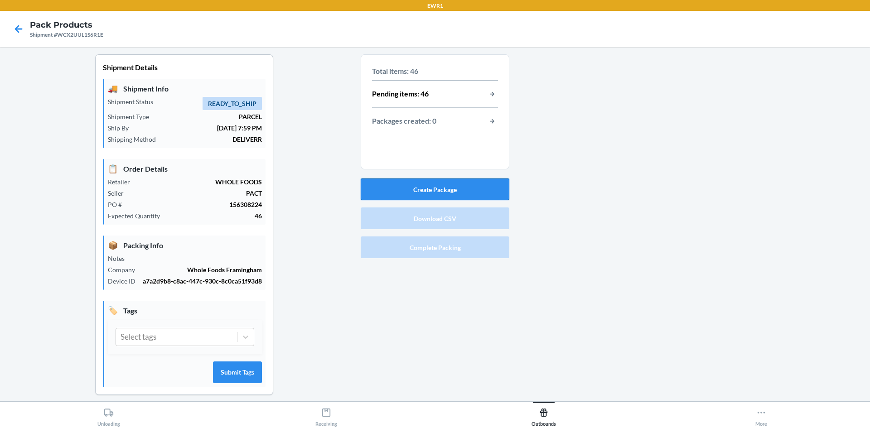
click at [440, 185] on button "Create Package" at bounding box center [435, 190] width 149 height 22
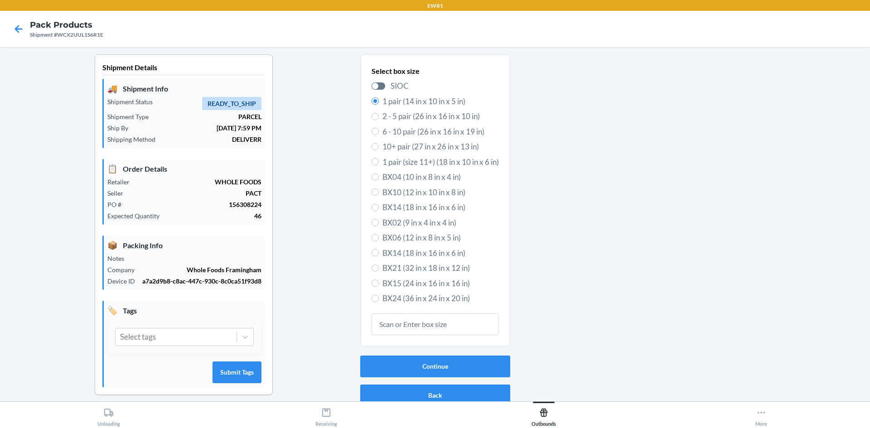
click at [418, 278] on span "BX15 (24 in x 16 in x 16 in)" at bounding box center [441, 284] width 116 height 12
click at [379, 280] on input "BX15 (24 in x 16 in x 16 in)" at bounding box center [375, 283] width 7 height 7
radio input "true"
radio input "false"
click at [442, 368] on button "Continue" at bounding box center [435, 367] width 150 height 22
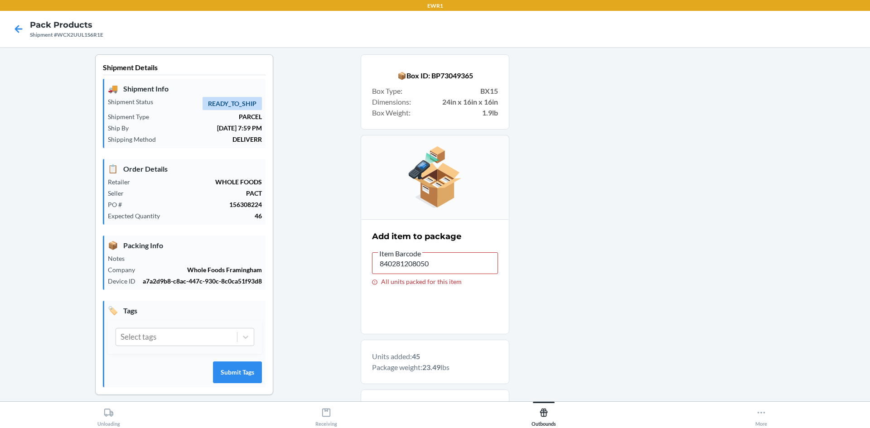
click at [405, 257] on span "Item Barcode" at bounding box center [400, 253] width 44 height 9
click at [405, 257] on input "840281208050" at bounding box center [435, 263] width 126 height 22
drag, startPoint x: 427, startPoint y: 256, endPoint x: 291, endPoint y: 248, distance: 135.3
drag, startPoint x: 444, startPoint y: 266, endPoint x: 159, endPoint y: 303, distance: 287.9
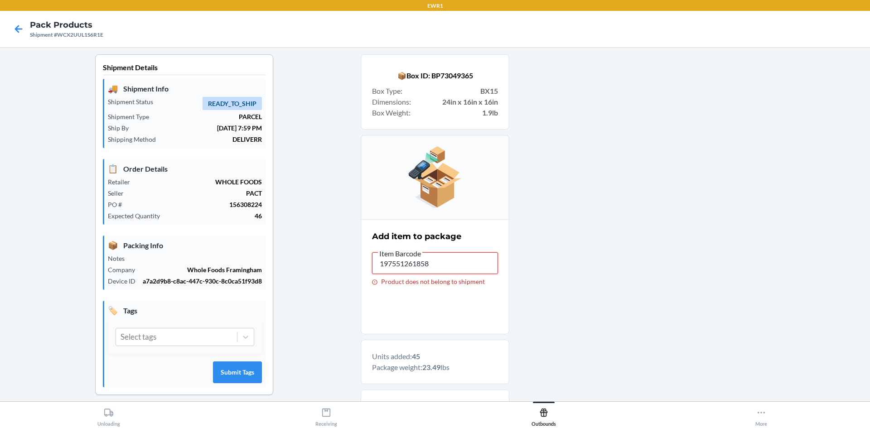
drag, startPoint x: 432, startPoint y: 252, endPoint x: 315, endPoint y: 240, distance: 118.1
drag, startPoint x: 419, startPoint y: 257, endPoint x: 434, endPoint y: 268, distance: 18.8
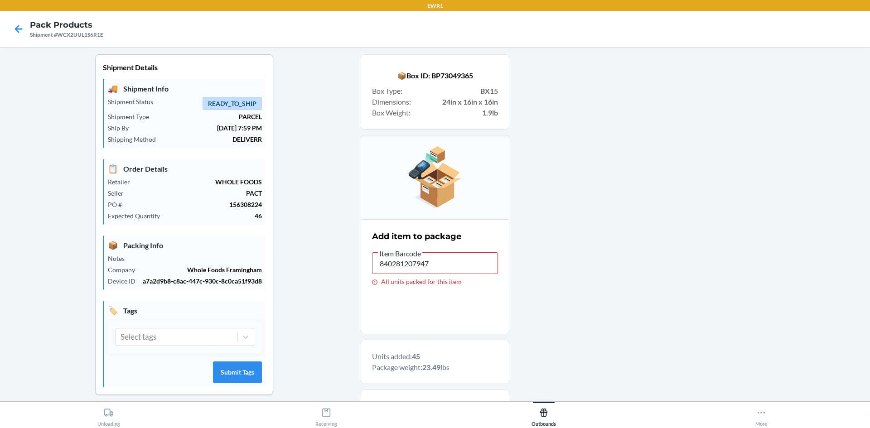
click at [433, 267] on label "Item Barcode 840281207947 All units packed for this item" at bounding box center [435, 267] width 126 height 38
drag, startPoint x: 441, startPoint y: 272, endPoint x: 296, endPoint y: 276, distance: 144.6
click at [417, 256] on span "Item Barcode" at bounding box center [400, 253] width 44 height 9
click at [417, 256] on input "840281207923" at bounding box center [435, 263] width 126 height 22
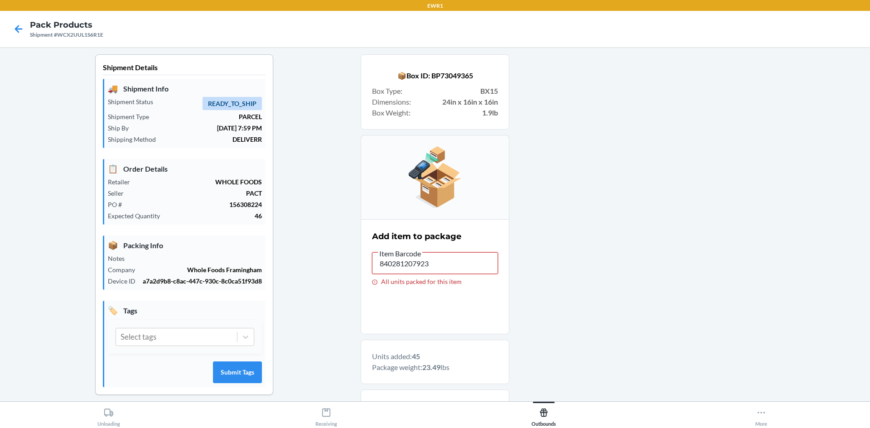
drag, startPoint x: 438, startPoint y: 267, endPoint x: 294, endPoint y: 252, distance: 144.5
drag, startPoint x: 428, startPoint y: 264, endPoint x: 337, endPoint y: 259, distance: 90.8
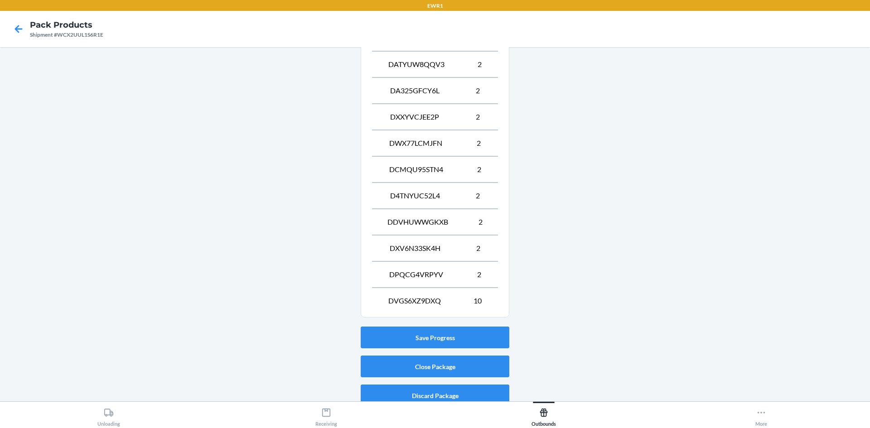
scroll to position [614, 0]
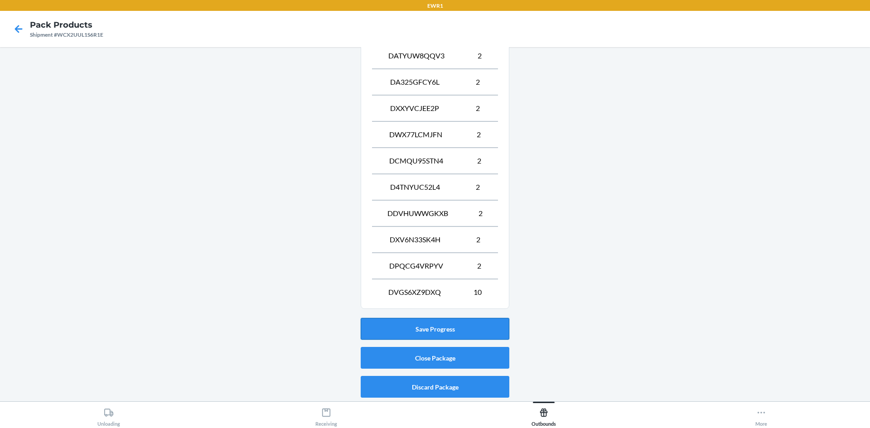
click at [436, 334] on button "Save Progress" at bounding box center [435, 329] width 149 height 22
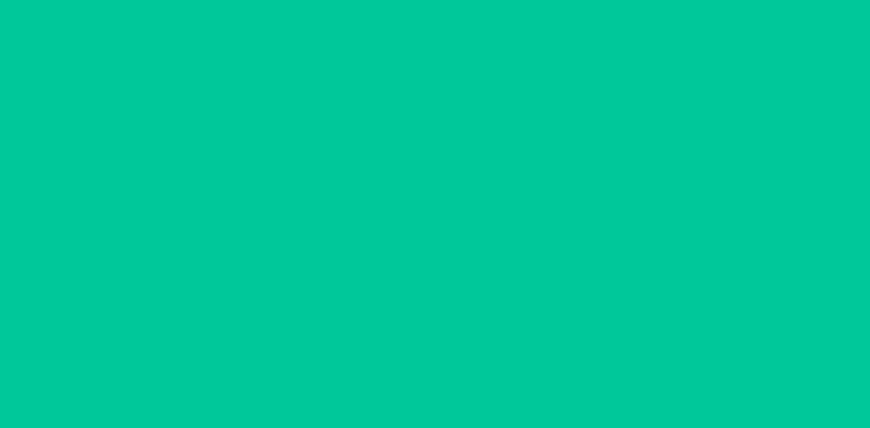
scroll to position [8, 0]
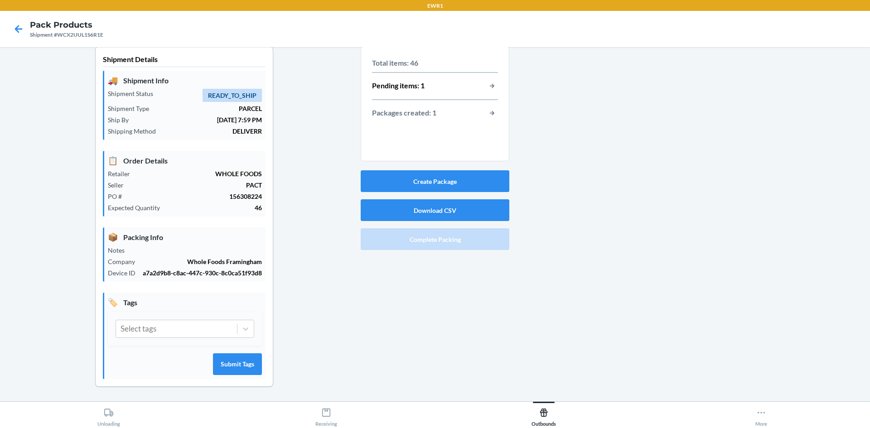
click at [485, 92] on div "Total items: 46 Pending items: 1 Packages created: 1" at bounding box center [435, 88] width 126 height 69
click at [486, 88] on button "button-view-pending-items" at bounding box center [492, 86] width 12 height 12
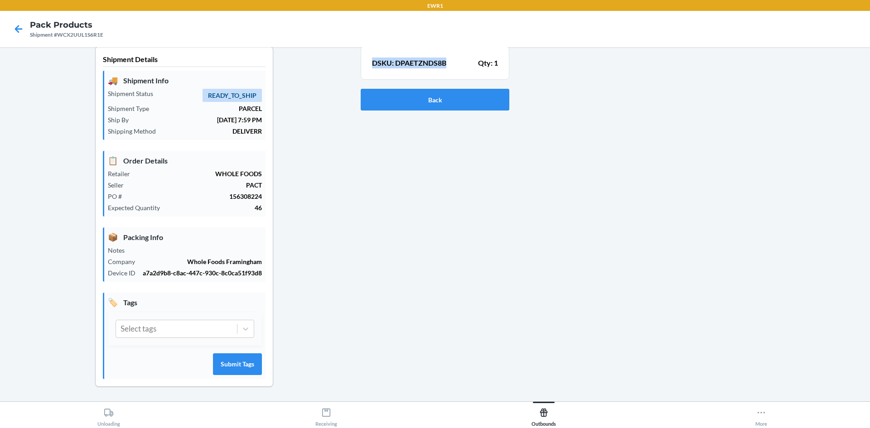
scroll to position [0, 0]
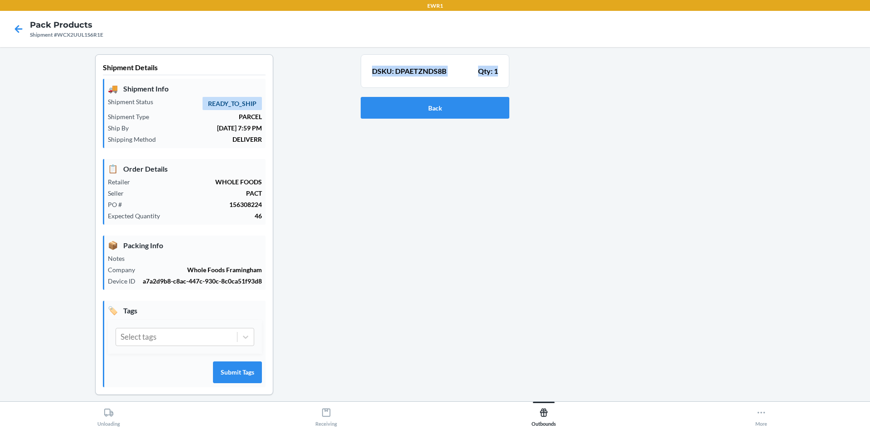
drag, startPoint x: 371, startPoint y: 63, endPoint x: 464, endPoint y: 75, distance: 93.7
click at [503, 78] on section "DSKU: DPAETZNDS8B Qty: 1" at bounding box center [435, 71] width 149 height 34
copy div "DSKU: DPAETZNDS8B Qty: 1"
click at [396, 73] on p "DSKU: DPAETZNDS8B" at bounding box center [409, 71] width 74 height 11
click at [397, 72] on p "DSKU: DPAETZNDS8B" at bounding box center [409, 71] width 74 height 11
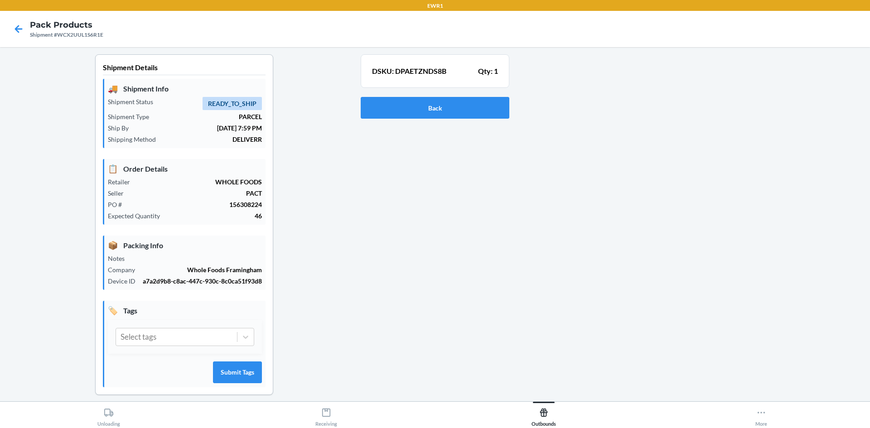
click at [386, 124] on div "DSKU: DPAETZNDS8B Qty: 1 Back" at bounding box center [435, 231] width 149 height 355
click at [393, 115] on button "Back" at bounding box center [435, 108] width 149 height 22
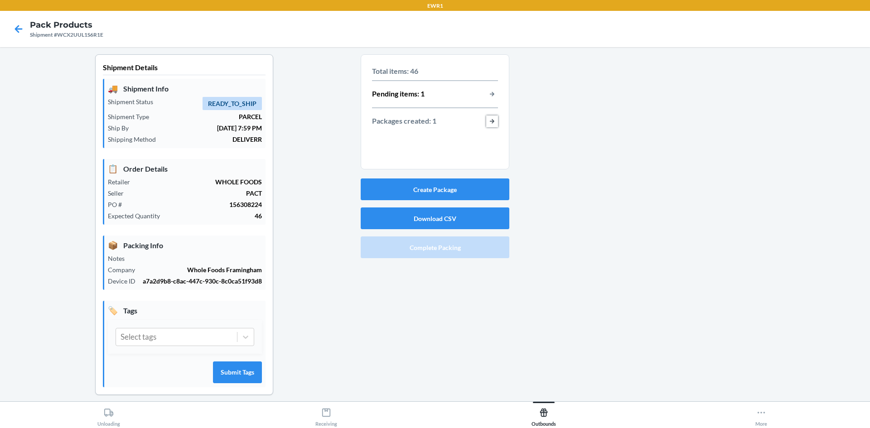
click at [490, 122] on button "button-view-packages-created" at bounding box center [492, 122] width 12 height 12
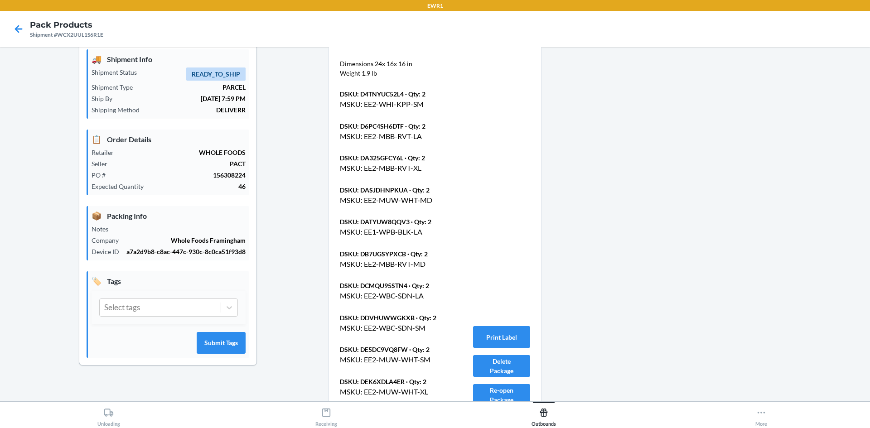
scroll to position [45, 0]
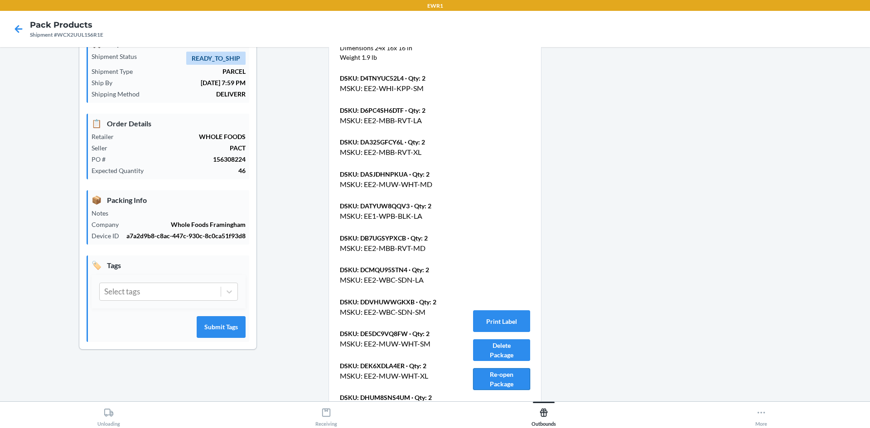
click at [497, 370] on button "Re-open Package" at bounding box center [501, 379] width 57 height 22
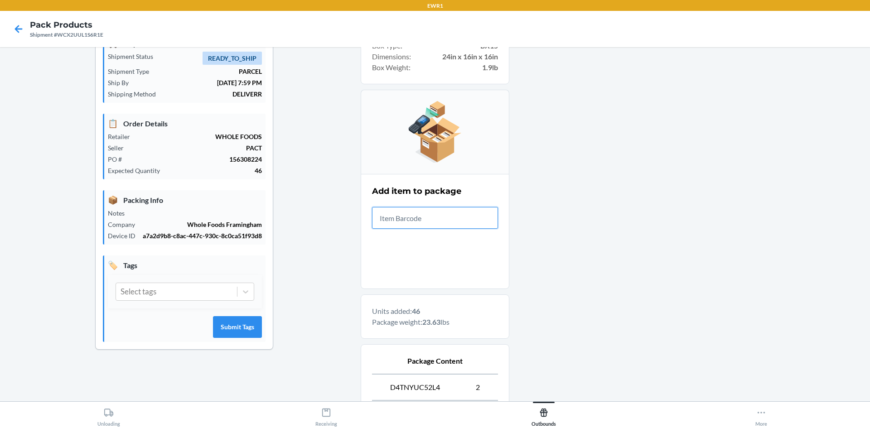
drag, startPoint x: 392, startPoint y: 221, endPoint x: 387, endPoint y: 222, distance: 5.5
click at [446, 215] on input "WCX2UUL1S6R1E" at bounding box center [435, 218] width 126 height 22
drag, startPoint x: 423, startPoint y: 213, endPoint x: 294, endPoint y: 175, distance: 135.1
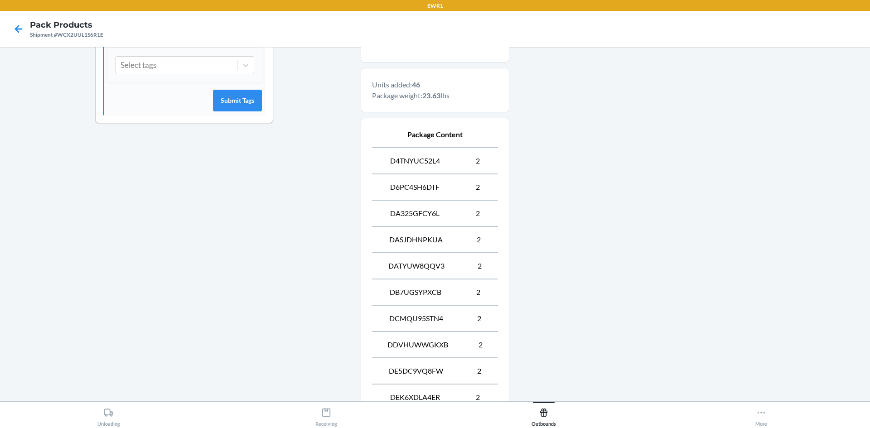
scroll to position [614, 0]
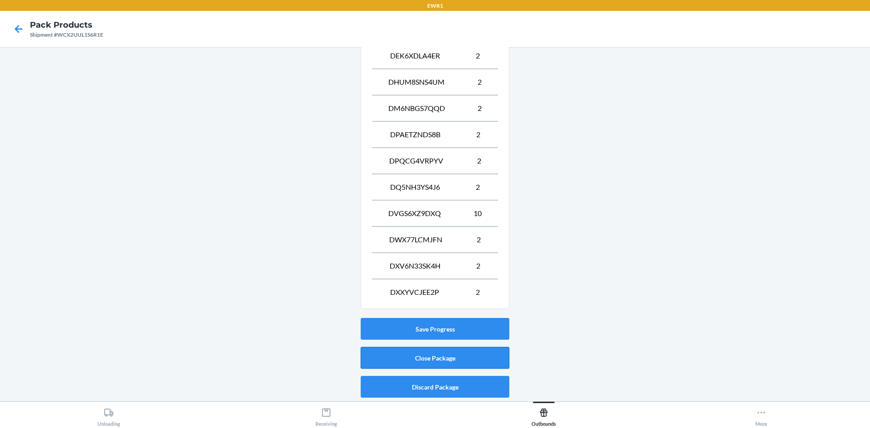
click at [433, 365] on button "Close Package" at bounding box center [435, 358] width 149 height 22
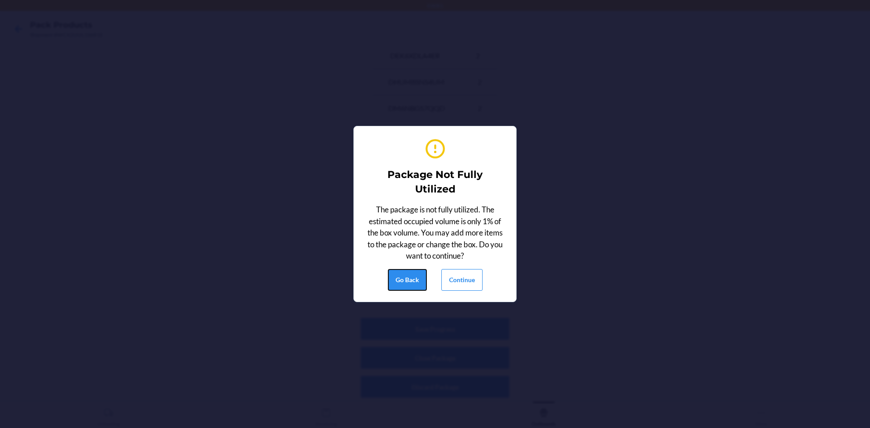
click at [420, 279] on button "Go Back" at bounding box center [407, 280] width 39 height 22
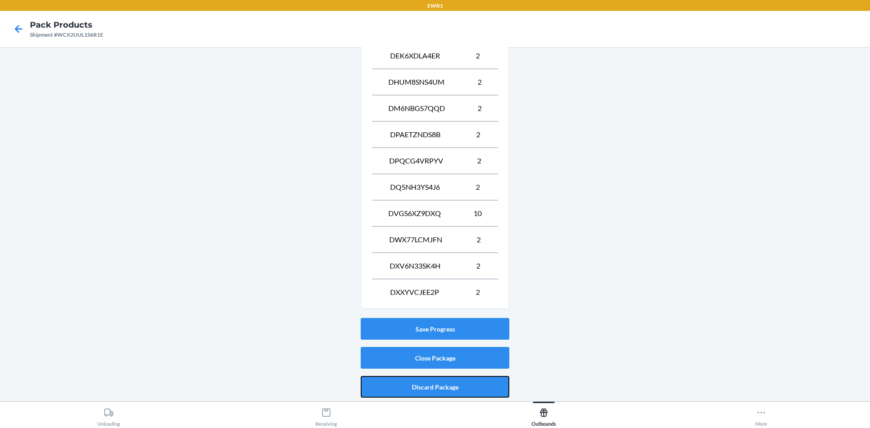
drag, startPoint x: 431, startPoint y: 395, endPoint x: 289, endPoint y: 234, distance: 214.5
click at [393, 366] on button "Close Package" at bounding box center [435, 358] width 149 height 22
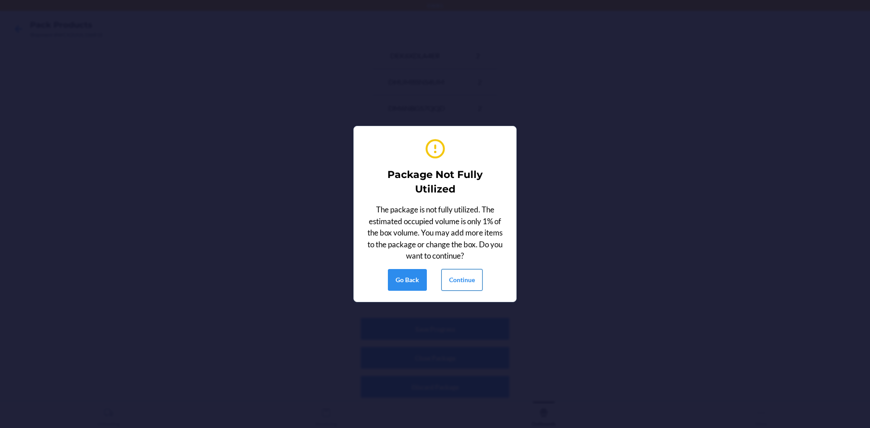
click at [479, 272] on button "Continue" at bounding box center [461, 280] width 41 height 22
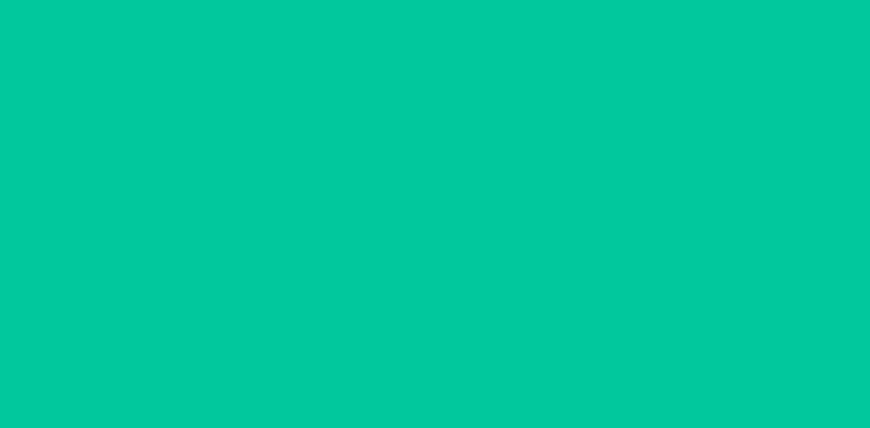
click at [475, 277] on section "Printing labels Apply label to package Reprint label Done" at bounding box center [435, 214] width 163 height 126
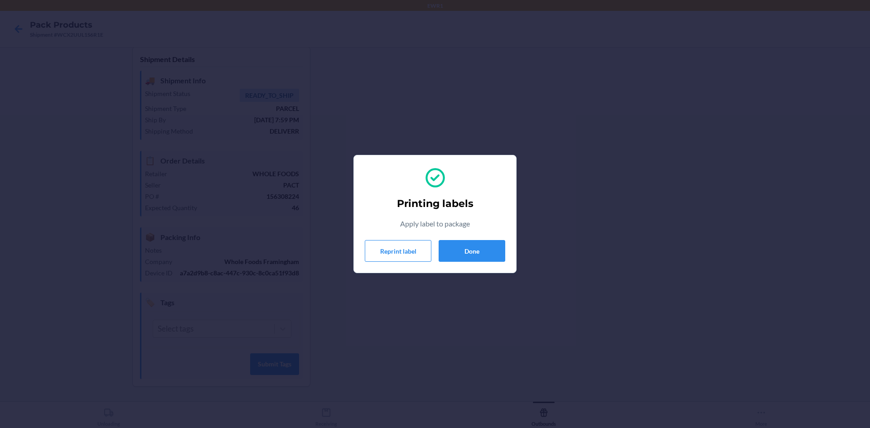
drag, startPoint x: 481, startPoint y: 275, endPoint x: 482, endPoint y: 270, distance: 4.7
click at [482, 272] on div "Printing labels Apply label to package Reprint label Done" at bounding box center [435, 214] width 870 height 428
drag, startPoint x: 489, startPoint y: 259, endPoint x: 499, endPoint y: 257, distance: 10.3
click at [492, 255] on button "Done" at bounding box center [472, 251] width 67 height 22
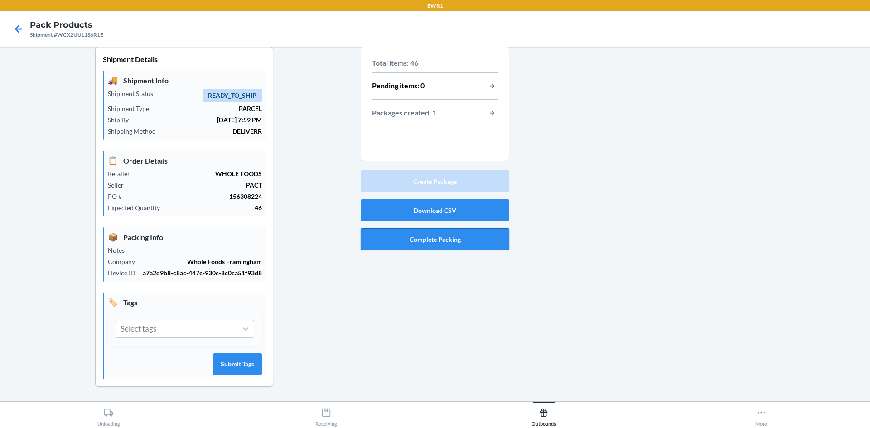
click at [417, 243] on button "Complete Packing" at bounding box center [435, 239] width 149 height 22
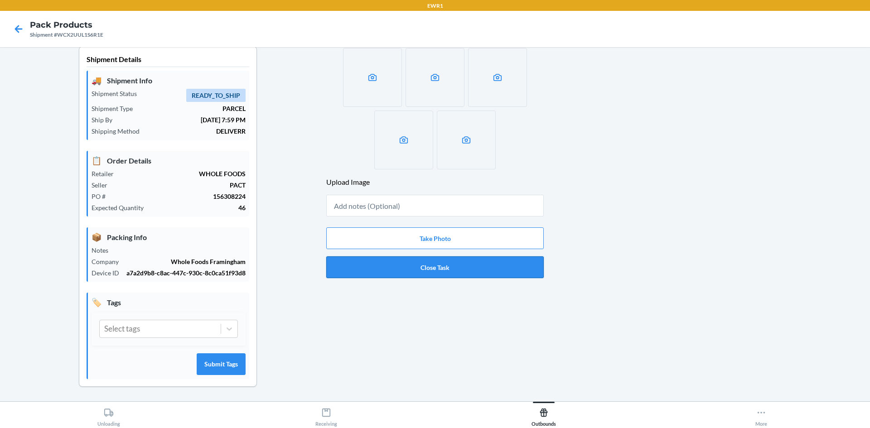
click at [468, 271] on button "Close Task" at bounding box center [435, 268] width 218 height 22
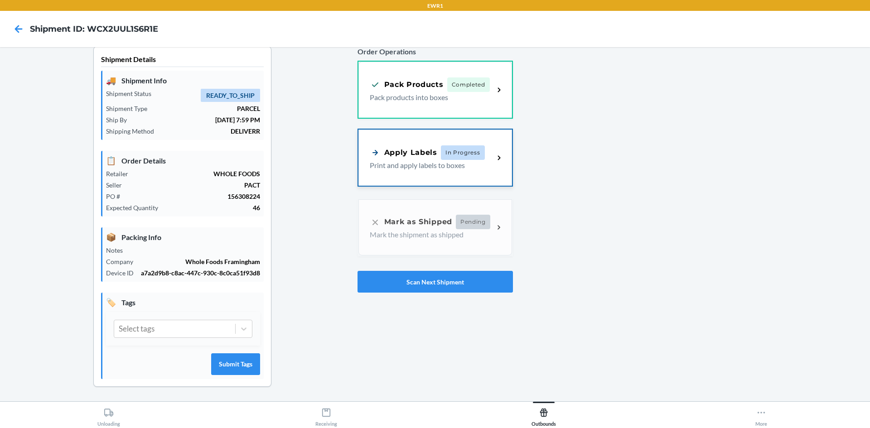
click at [386, 139] on div "Apply Labels In Progress Print and apply labels to boxes" at bounding box center [436, 158] width 154 height 56
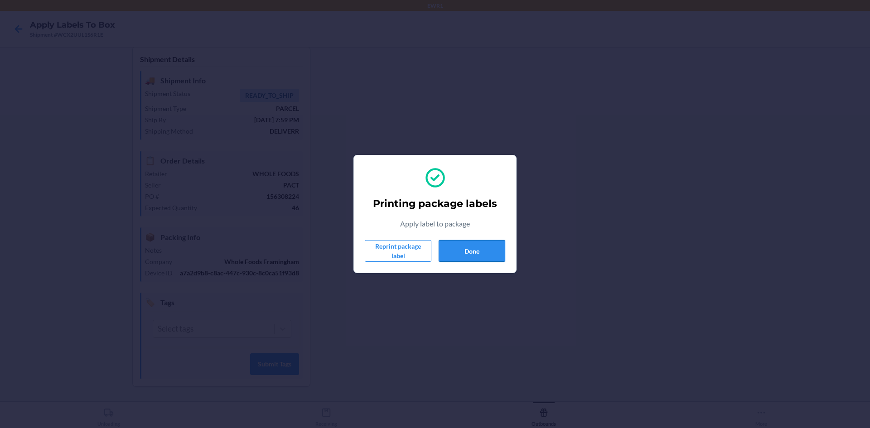
click at [465, 252] on button "Done" at bounding box center [472, 251] width 67 height 22
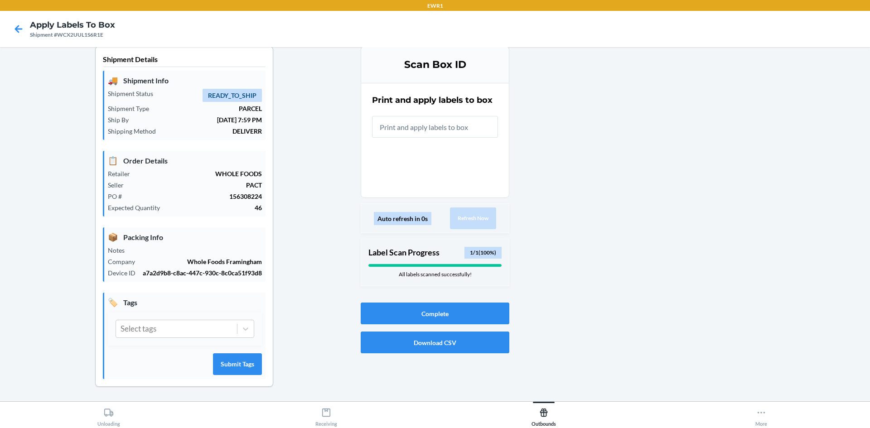
click at [450, 293] on div "Scan Box ID Print and apply labels to box Auto refresh in 0s Refresh Now Label …" at bounding box center [435, 169] width 149 height 247
drag, startPoint x: 450, startPoint y: 309, endPoint x: 620, endPoint y: 354, distance: 175.8
click at [450, 309] on button "Complete" at bounding box center [435, 314] width 149 height 22
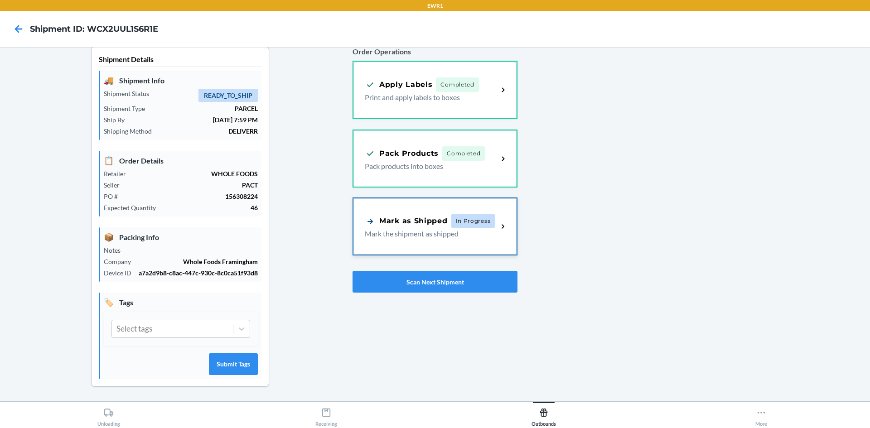
click at [446, 228] on p "Mark the shipment as shipped" at bounding box center [428, 233] width 126 height 11
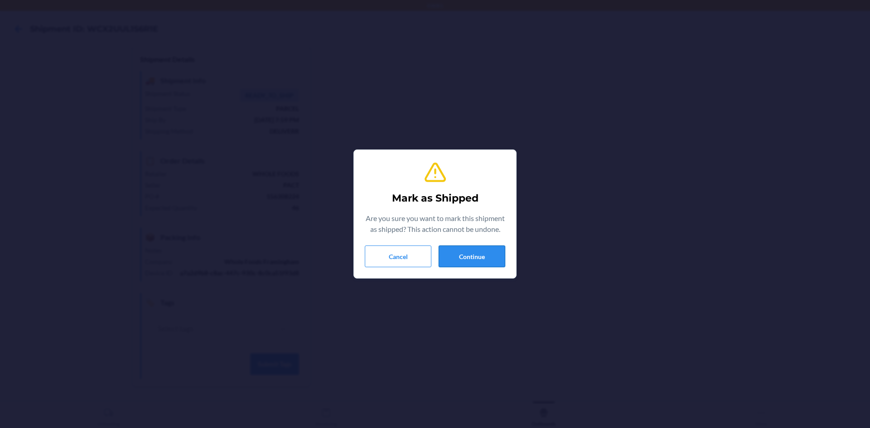
click at [453, 256] on button "Continue" at bounding box center [472, 257] width 67 height 22
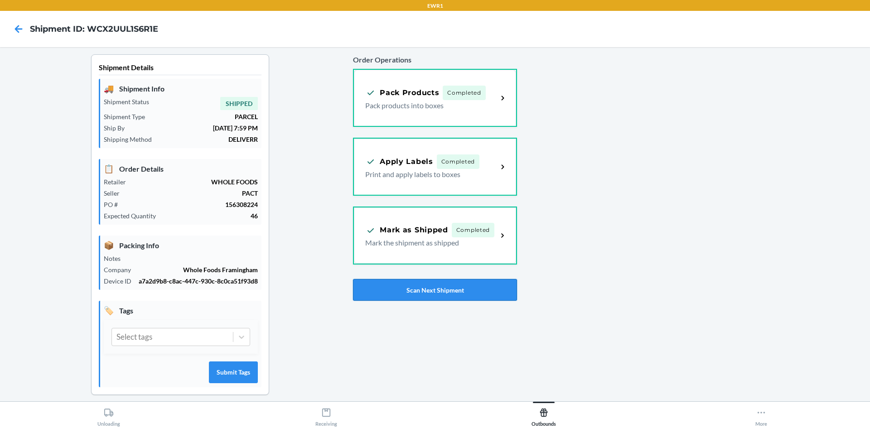
click at [402, 299] on button "Scan Next Shipment" at bounding box center [435, 290] width 164 height 22
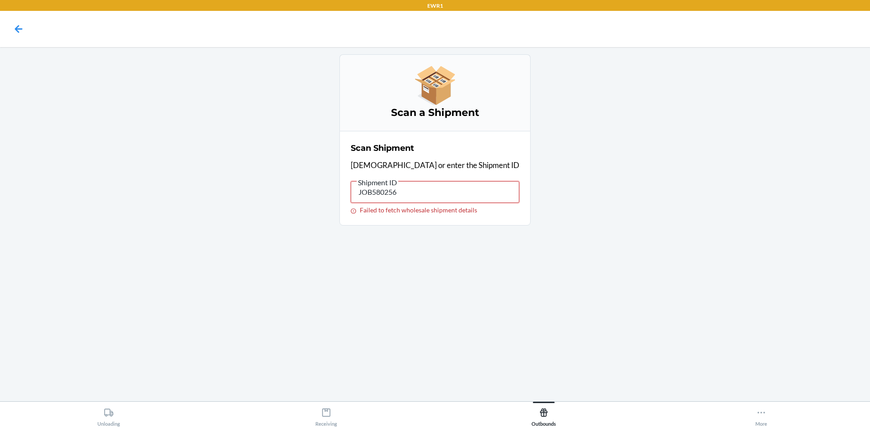
drag, startPoint x: 432, startPoint y: 193, endPoint x: 349, endPoint y: 172, distance: 85.5
click at [244, 236] on div "Scan a Shipment Scan Shipment Scan or enter the Shipment ID Shipment ID JOB5802…" at bounding box center [435, 224] width 856 height 340
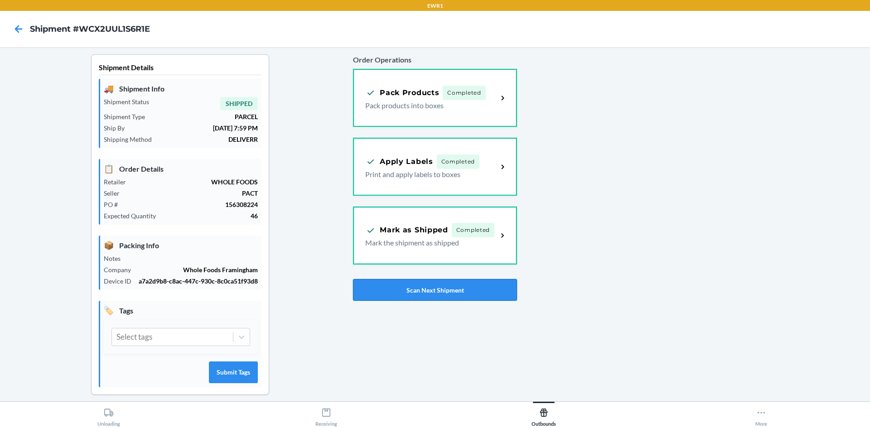
click at [434, 294] on button "Scan Next Shipment" at bounding box center [435, 290] width 164 height 22
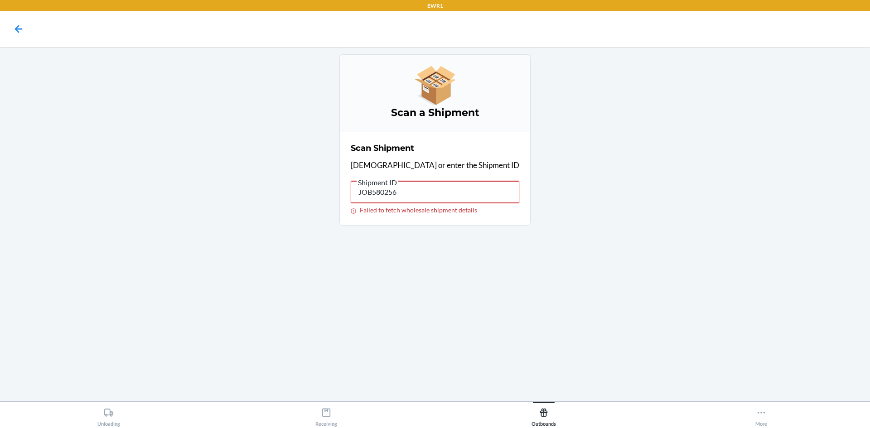
drag, startPoint x: 426, startPoint y: 192, endPoint x: 345, endPoint y: 187, distance: 80.8
click at [346, 187] on div "Scan a Shipment Scan Shipment Scan or enter the Shipment ID Shipment ID JOB5802…" at bounding box center [435, 139] width 856 height 171
drag, startPoint x: 336, startPoint y: 180, endPoint x: 369, endPoint y: 153, distance: 42.9
click at [369, 153] on section "Scan Shipment Scan or enter the Shipment ID Shipment ID JOB580256 Failed to fet…" at bounding box center [434, 178] width 191 height 95
drag, startPoint x: 435, startPoint y: 193, endPoint x: 363, endPoint y: 154, distance: 82.3
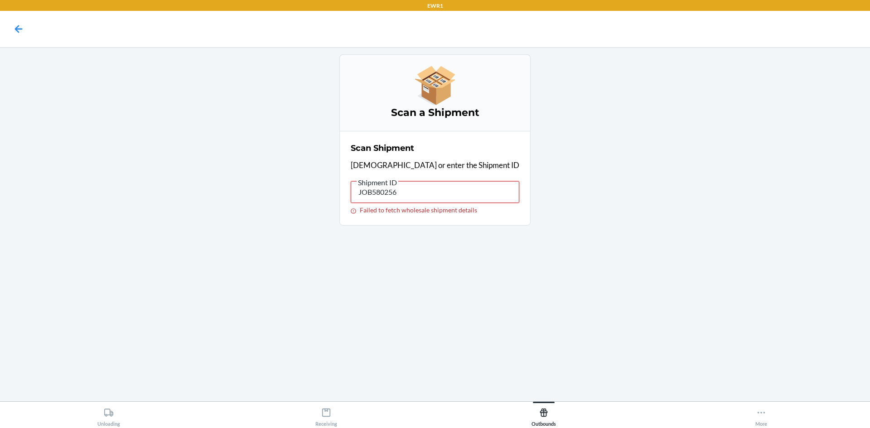
click at [330, 178] on div "Scan a Shipment Scan Shipment Scan or enter the Shipment ID Shipment ID JOB5802…" at bounding box center [435, 139] width 856 height 171
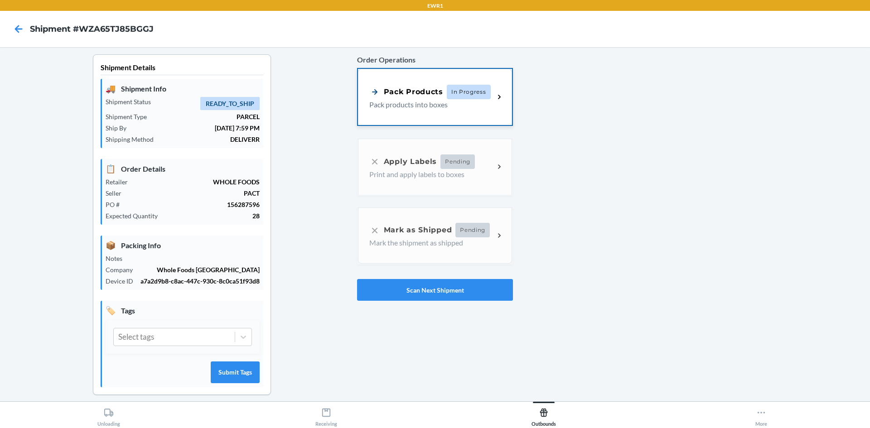
click at [394, 122] on div "Pack Products In Progress Pack products into boxes" at bounding box center [435, 97] width 154 height 56
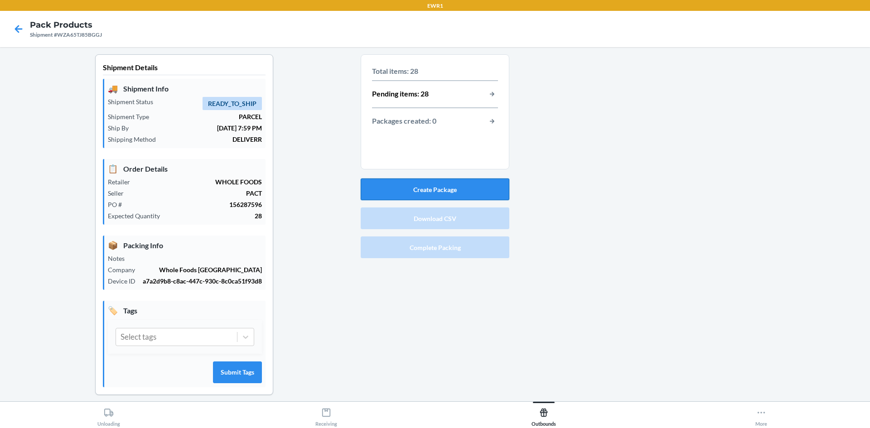
click at [430, 191] on button "Create Package" at bounding box center [435, 190] width 149 height 22
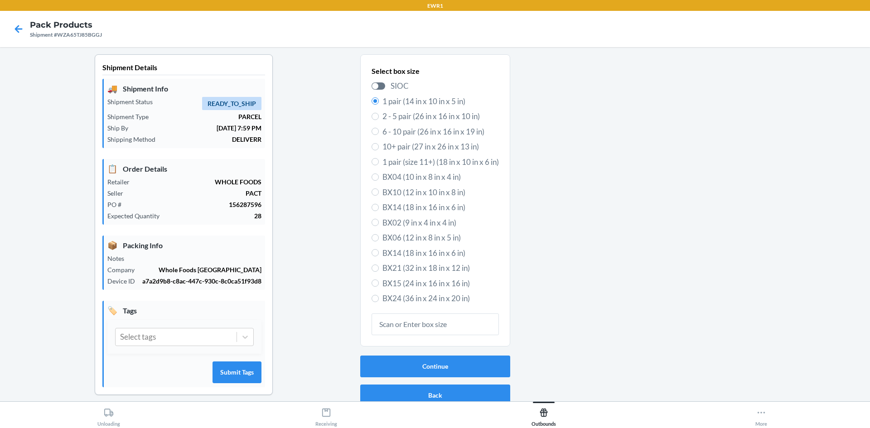
click at [372, 279] on label "BX15 (24 in x 16 in x 16 in)" at bounding box center [435, 284] width 127 height 12
click at [372, 280] on input "BX15 (24 in x 16 in x 16 in)" at bounding box center [375, 283] width 7 height 7
radio input "true"
radio input "false"
click at [388, 359] on button "Continue" at bounding box center [435, 367] width 150 height 22
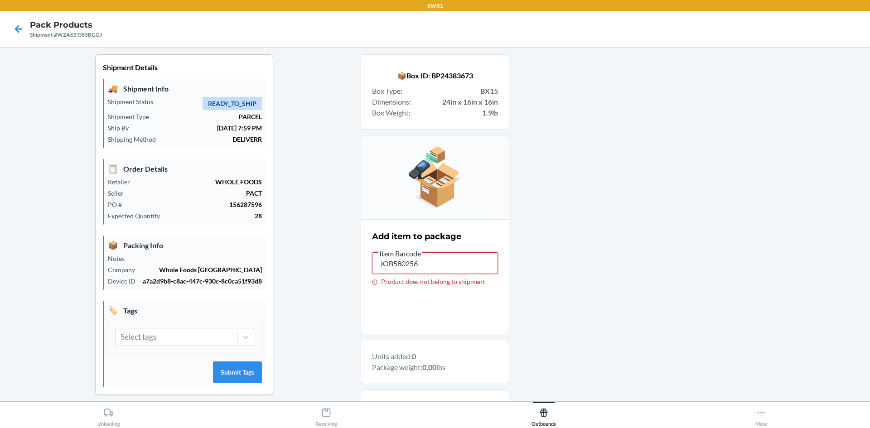
drag, startPoint x: 470, startPoint y: 253, endPoint x: 368, endPoint y: 229, distance: 105.6
click at [368, 229] on section "Add item to package Item Barcode JOB580256 Product does not belong to shipment" at bounding box center [435, 276] width 149 height 115
click at [15, 25] on icon at bounding box center [18, 28] width 15 height 15
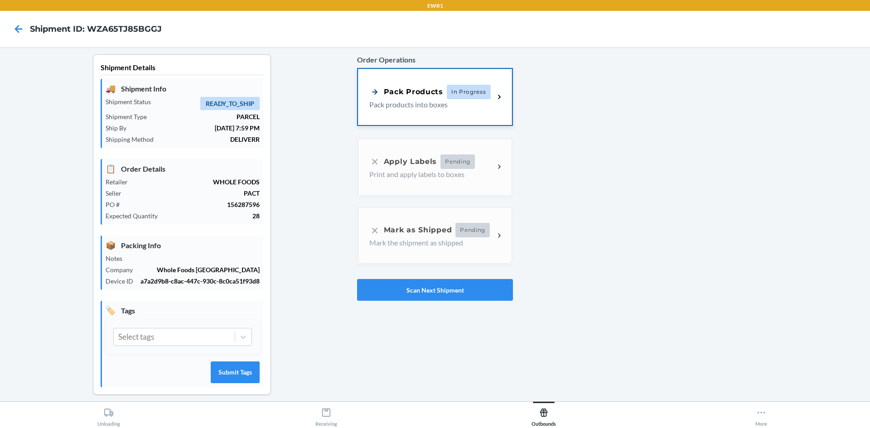
click at [390, 102] on p "Pack products into boxes" at bounding box center [428, 104] width 118 height 11
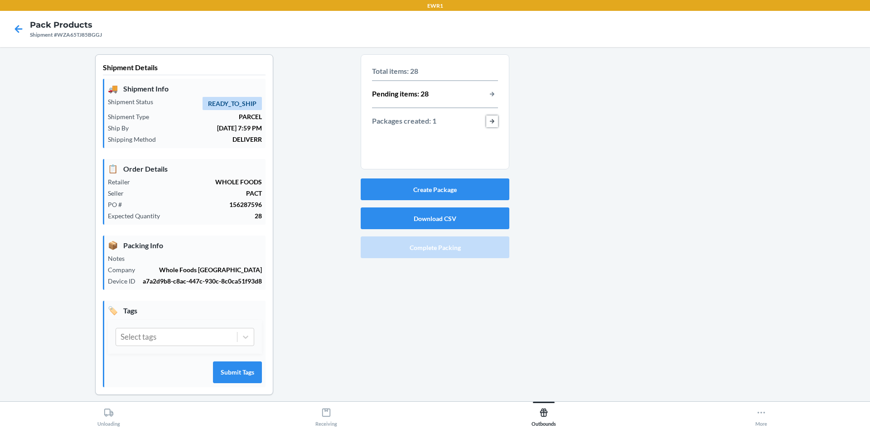
click at [487, 116] on button "button-view-packages-created" at bounding box center [492, 122] width 12 height 12
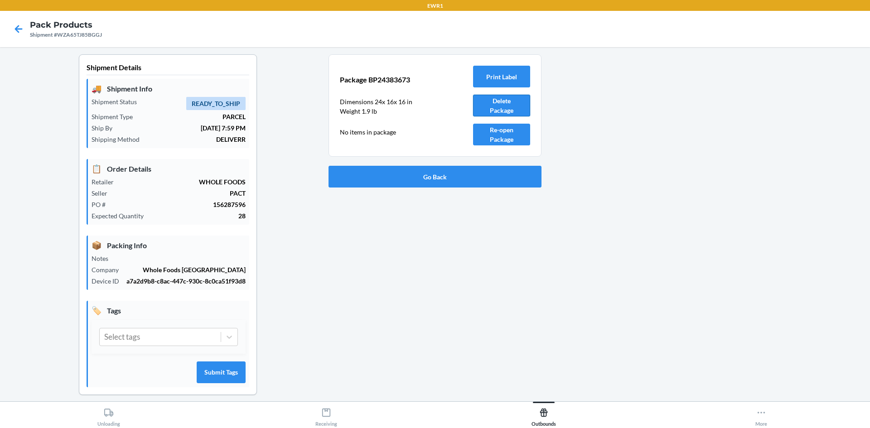
click at [479, 102] on button "Delete Package" at bounding box center [501, 106] width 57 height 22
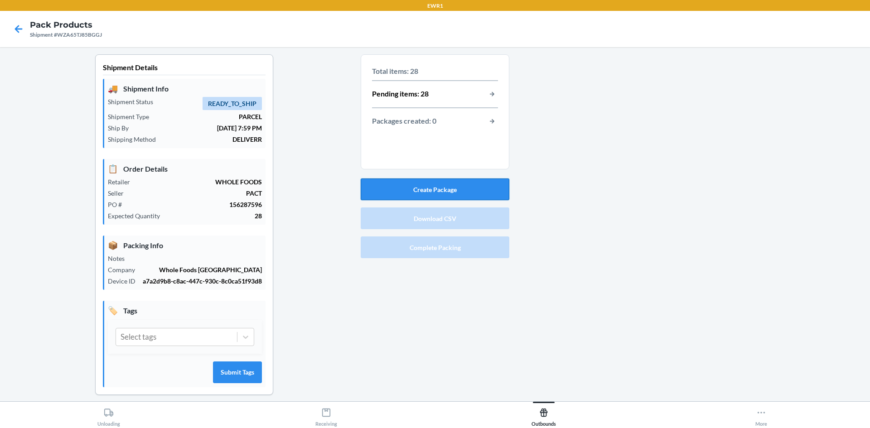
drag, startPoint x: 443, startPoint y: 201, endPoint x: 439, endPoint y: 196, distance: 6.1
click at [440, 197] on div "Create Package Download CSV Complete Packing" at bounding box center [435, 218] width 149 height 87
click at [439, 195] on button "Create Package" at bounding box center [435, 190] width 149 height 22
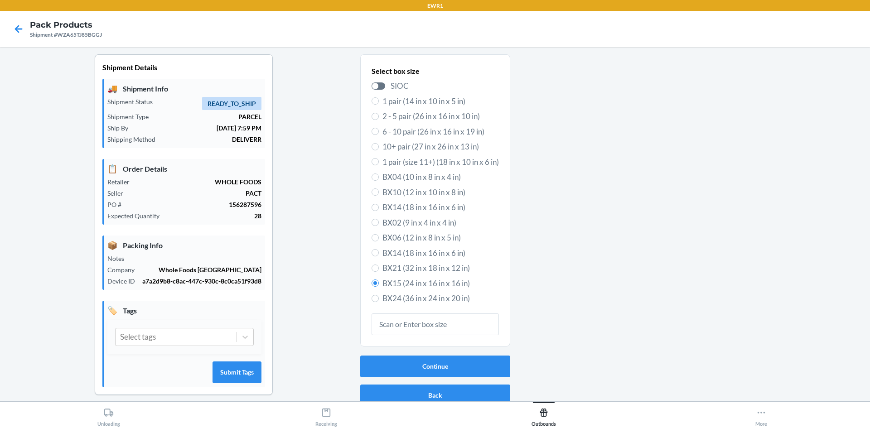
click at [385, 190] on span "BX10 (12 in x 10 in x 8 in)" at bounding box center [441, 193] width 116 height 12
click at [379, 190] on input "BX10 (12 in x 10 in x 8 in)" at bounding box center [375, 192] width 7 height 7
radio input "true"
radio input "false"
click at [401, 358] on button "Continue" at bounding box center [435, 367] width 150 height 22
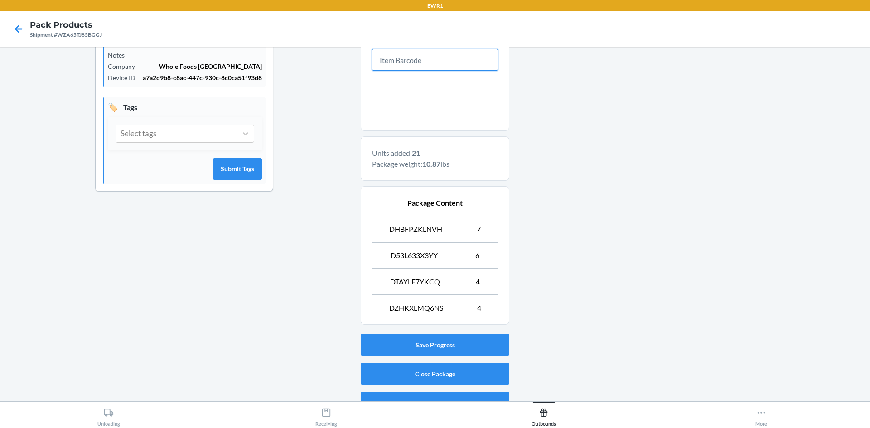
scroll to position [219, 0]
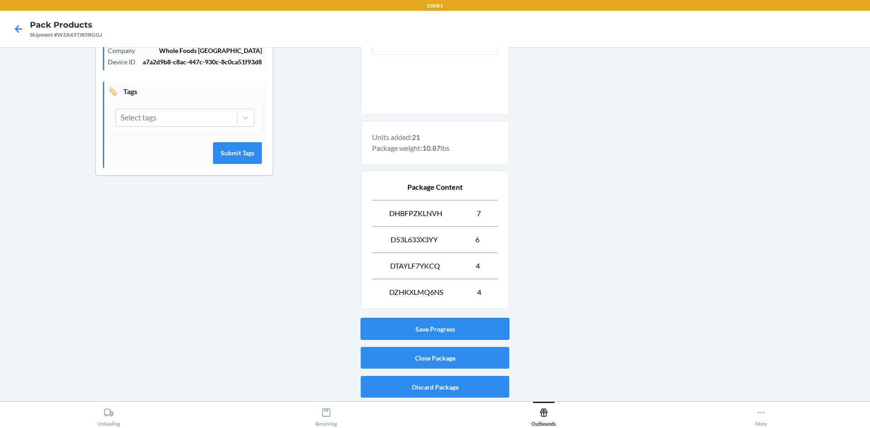
click at [460, 323] on button "Save Progress" at bounding box center [435, 329] width 149 height 22
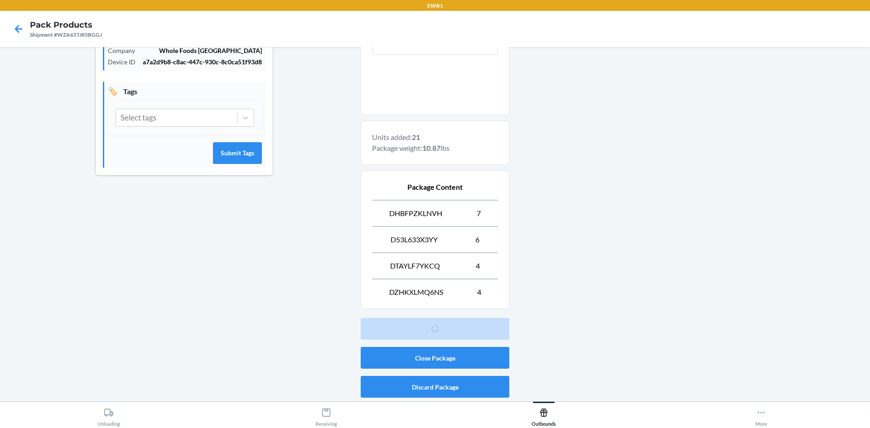
scroll to position [8, 0]
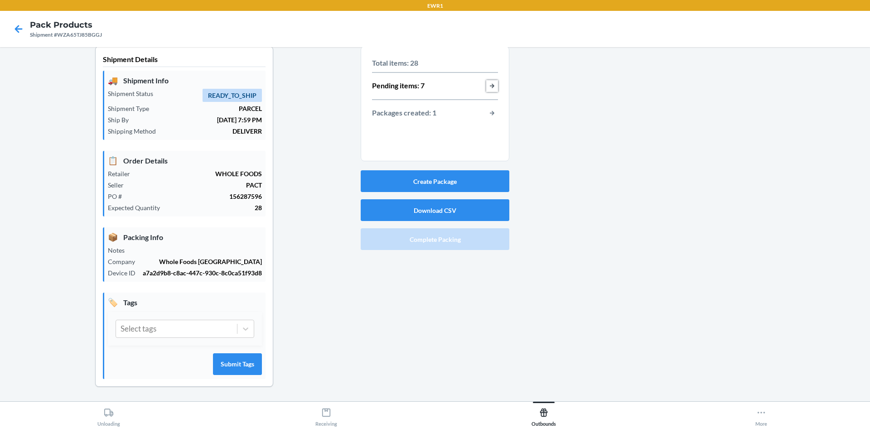
click at [488, 81] on button "button-view-pending-items" at bounding box center [492, 86] width 12 height 12
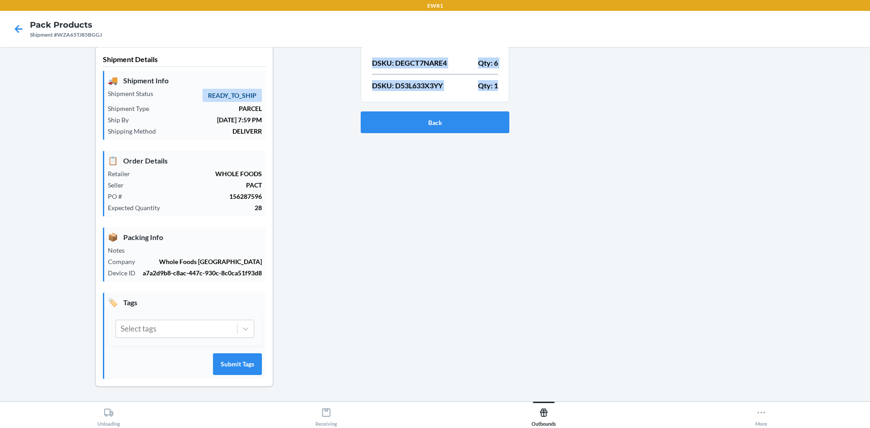
drag, startPoint x: 369, startPoint y: 63, endPoint x: 494, endPoint y: 86, distance: 127.1
click at [495, 87] on section "DSKU: DEGCT7NARE4 Qty: 6 DSKU: D53L633X3YY Qty: 1" at bounding box center [435, 74] width 149 height 56
